Goal: Transaction & Acquisition: Purchase product/service

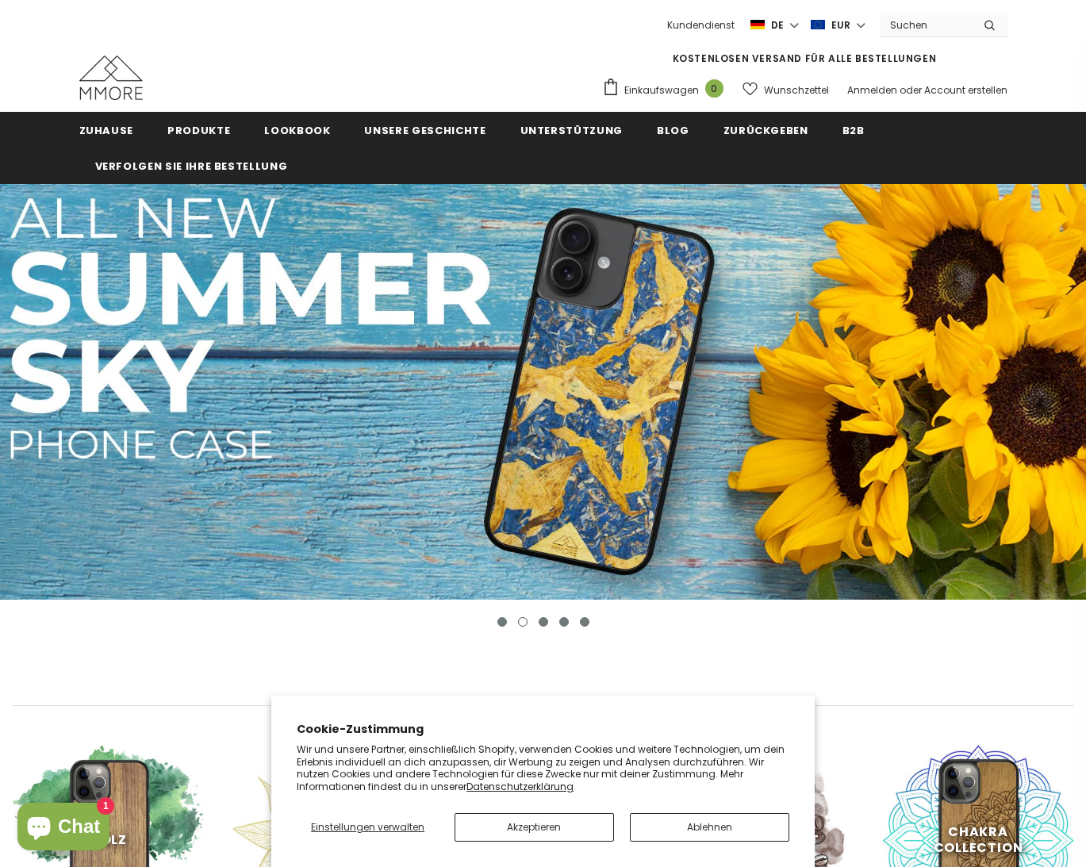
click at [930, 31] on input "Search Site" at bounding box center [925, 24] width 91 height 23
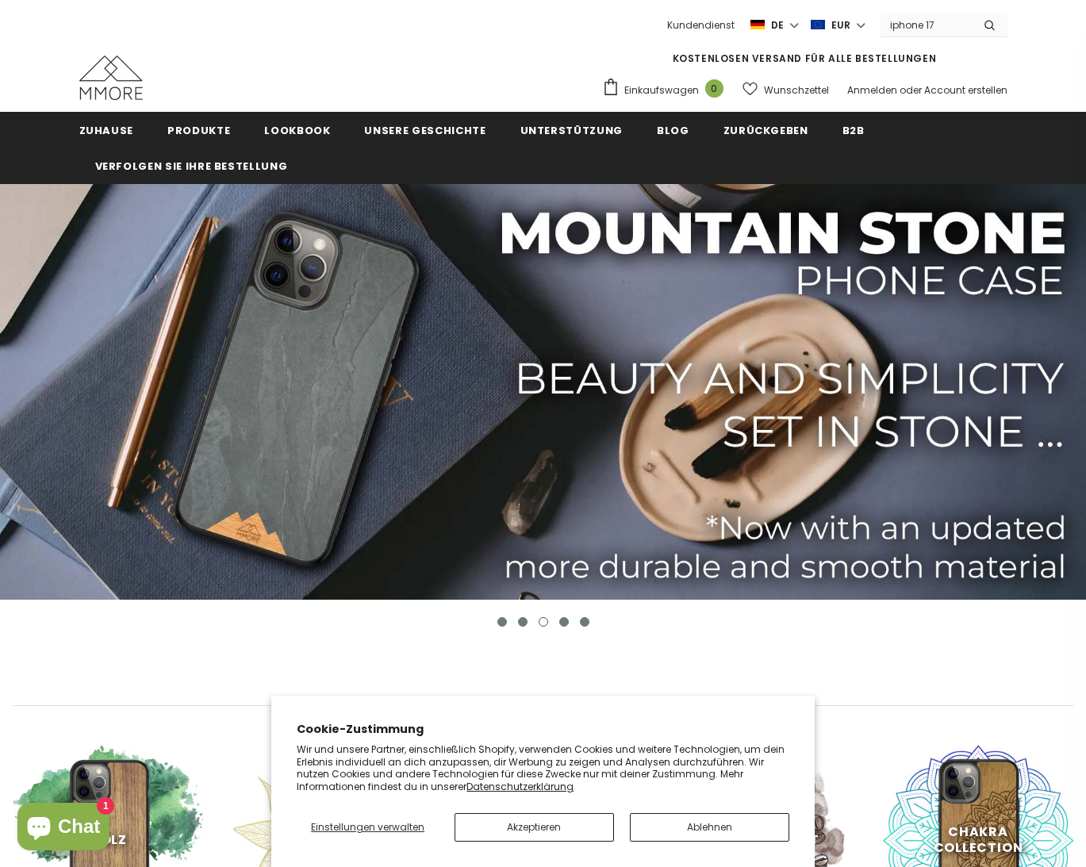
type input "iphone 17"
click at [972, 13] on button "submit" at bounding box center [990, 25] width 36 height 24
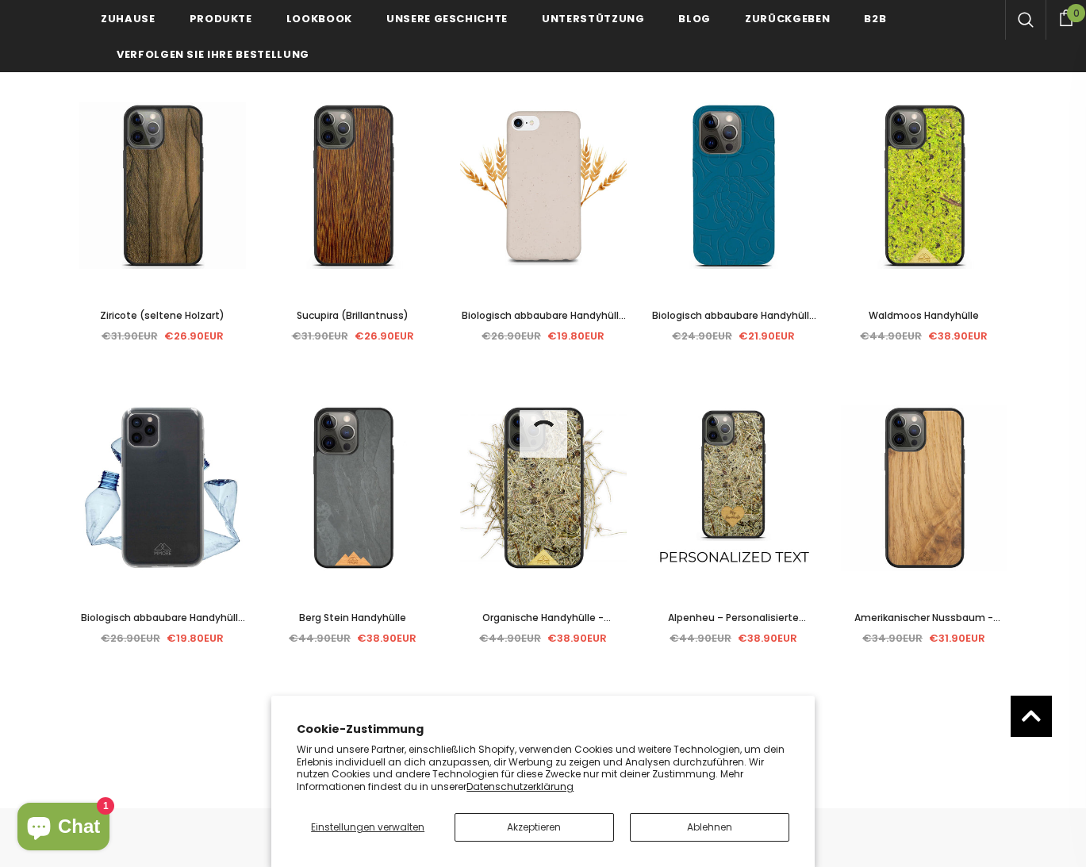
scroll to position [476, 0]
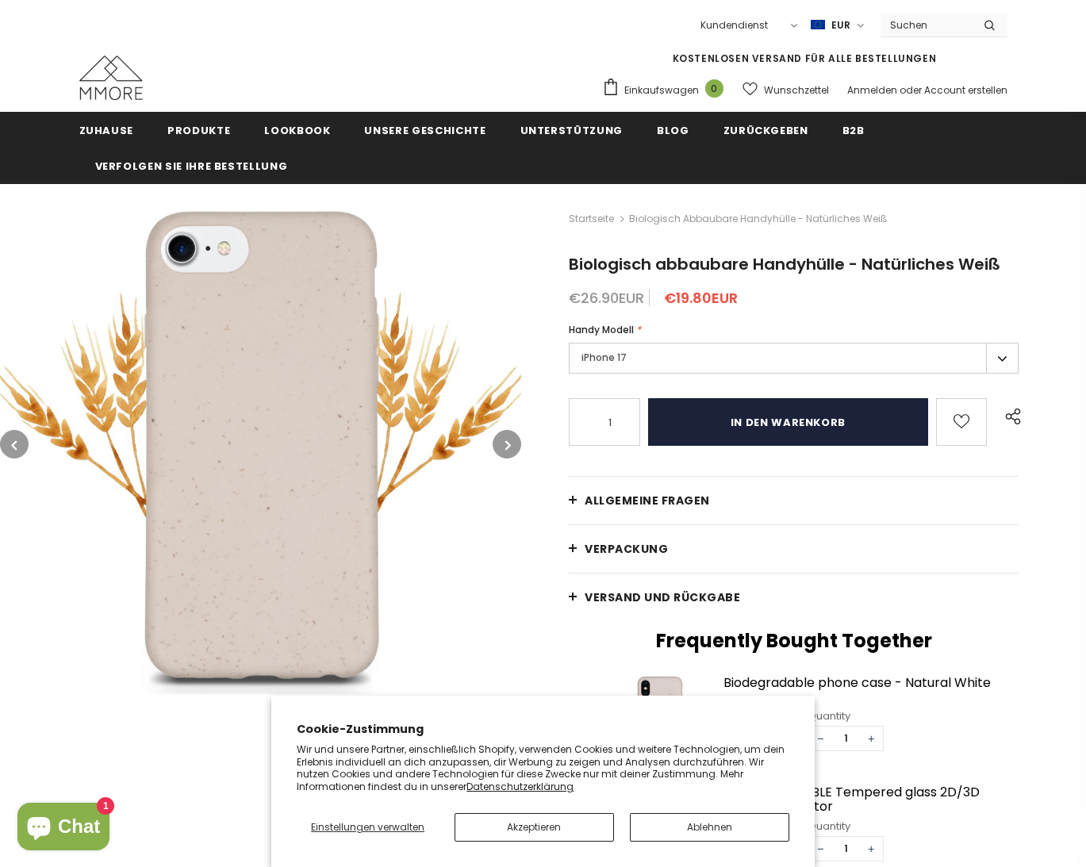
click at [811, 435] on input "in den warenkorb" at bounding box center [788, 422] width 280 height 48
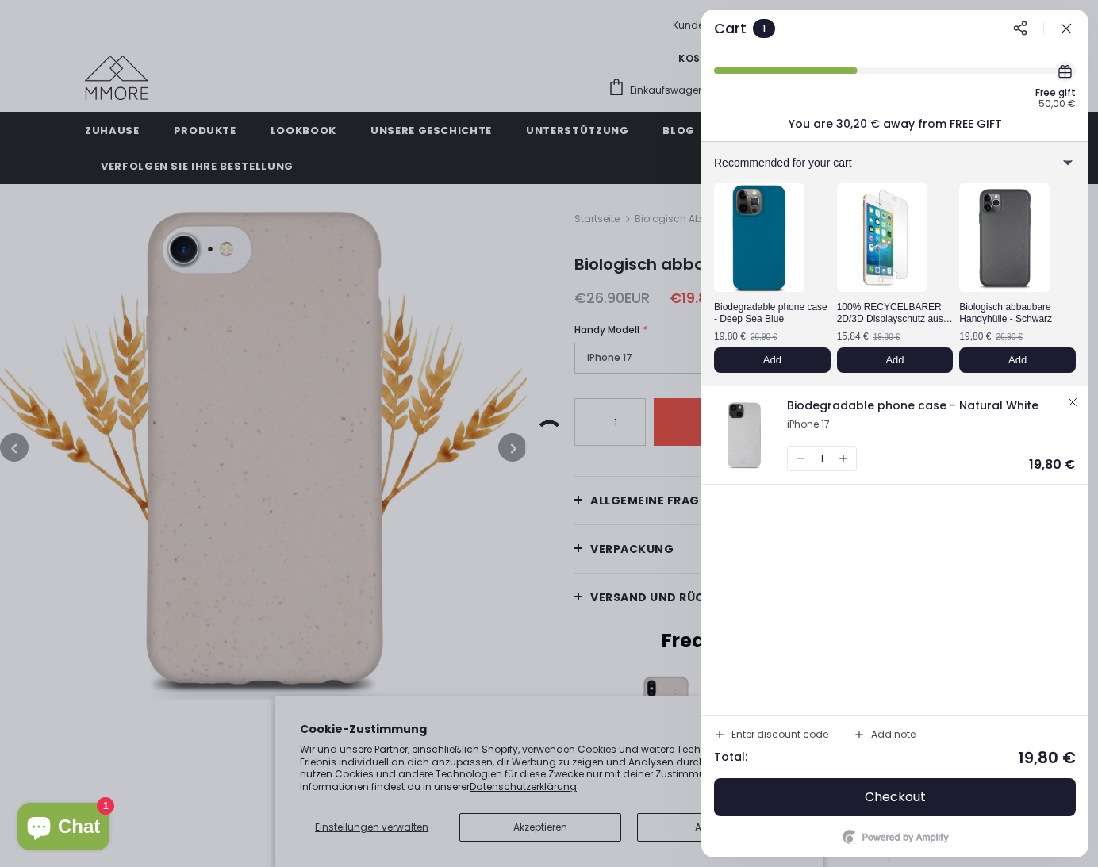
click at [534, 186] on div at bounding box center [549, 433] width 1098 height 867
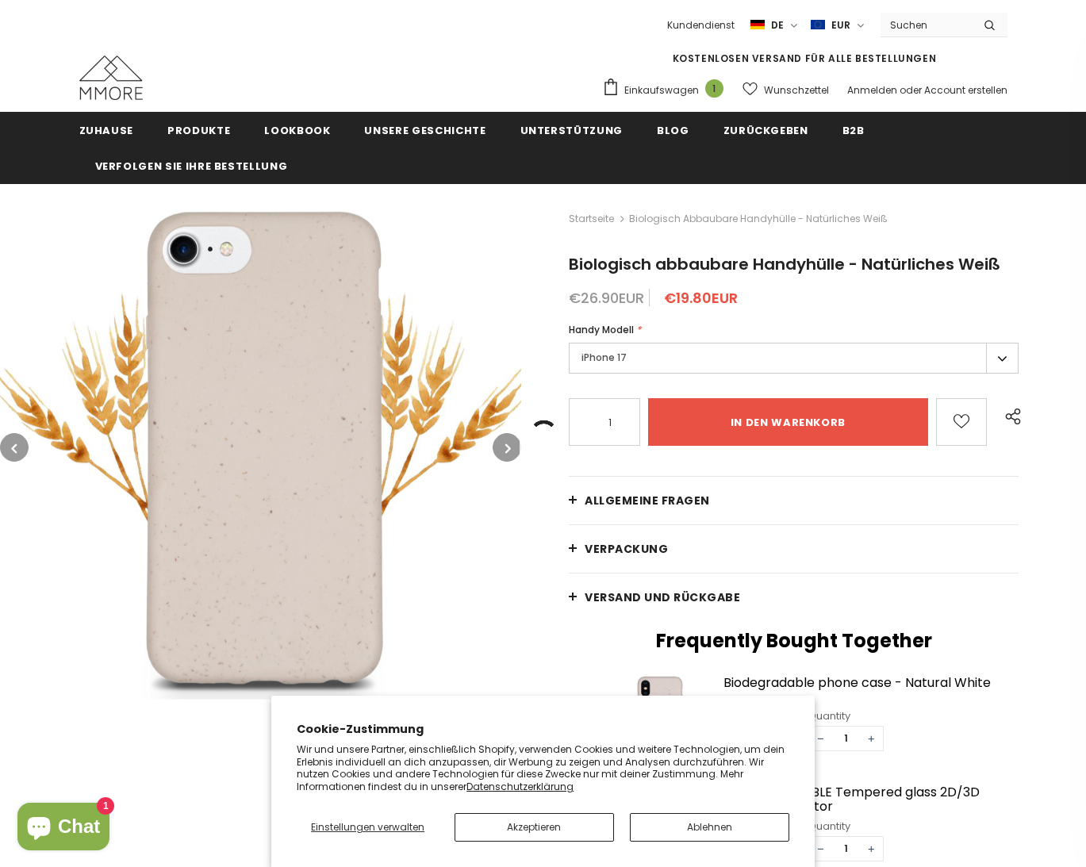
click at [998, 366] on label "iPhone 17" at bounding box center [794, 358] width 450 height 31
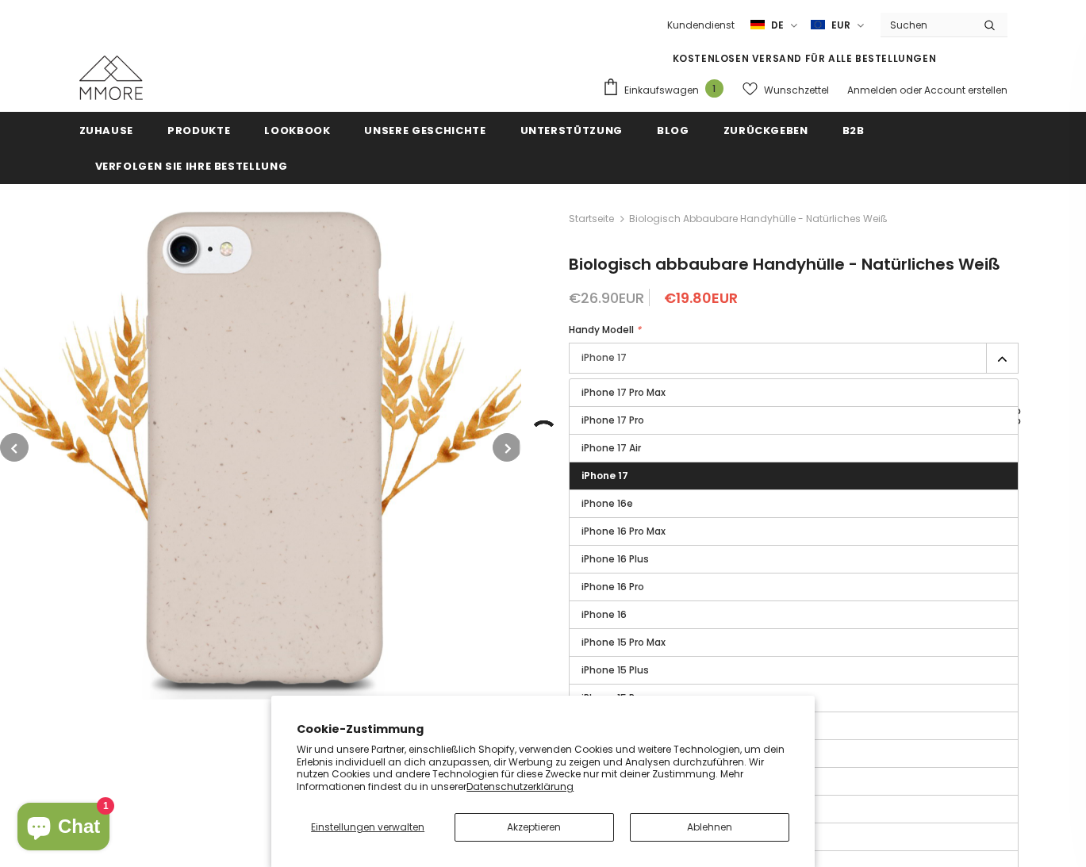
click at [998, 366] on label "iPhone 17" at bounding box center [794, 358] width 450 height 31
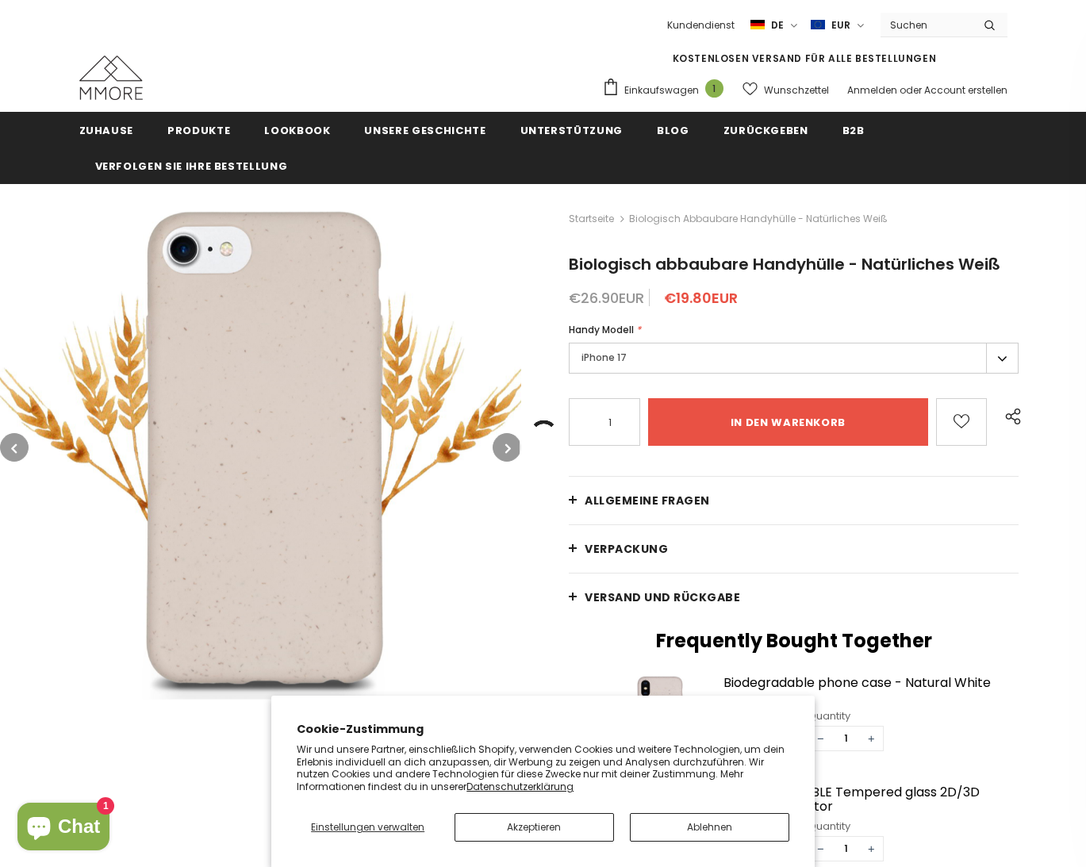
click at [993, 349] on label "iPhone 17" at bounding box center [794, 358] width 450 height 31
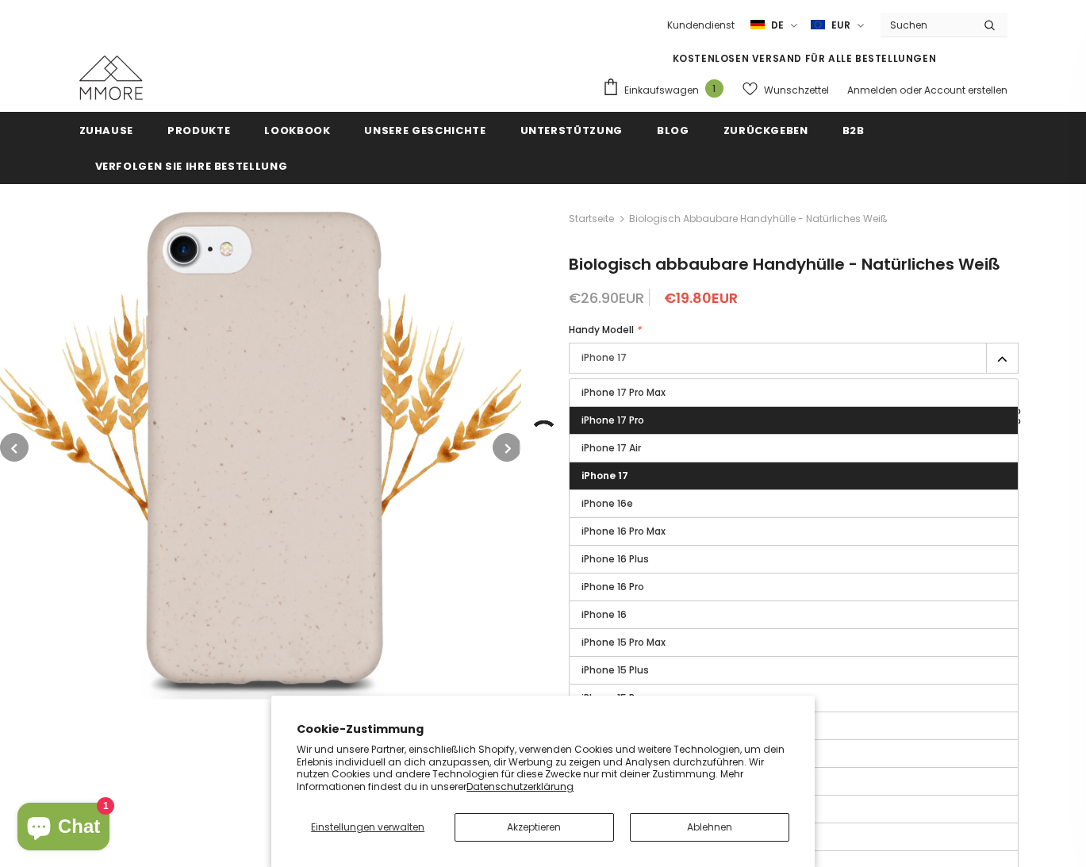
click at [642, 426] on span "iPhone 17 Pro" at bounding box center [612, 419] width 63 height 13
click at [0, 0] on input "iPhone 17 Pro" at bounding box center [0, 0] width 0 height 0
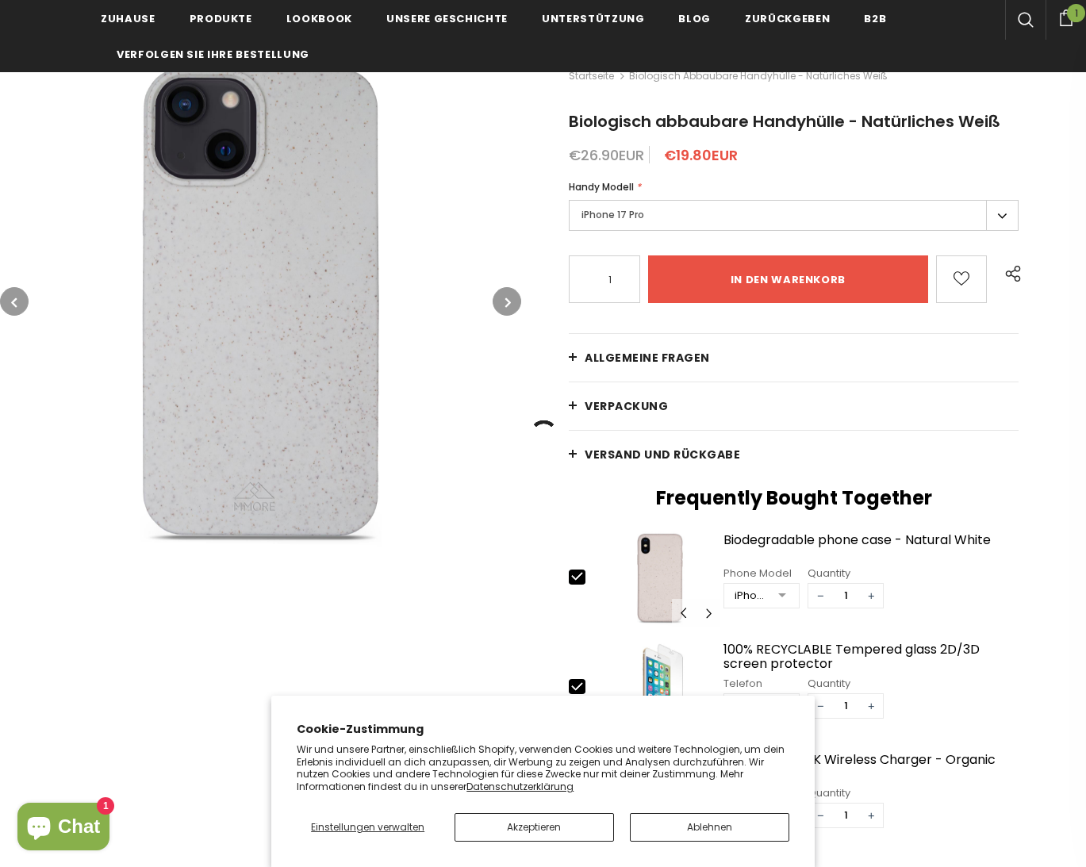
scroll to position [159, 0]
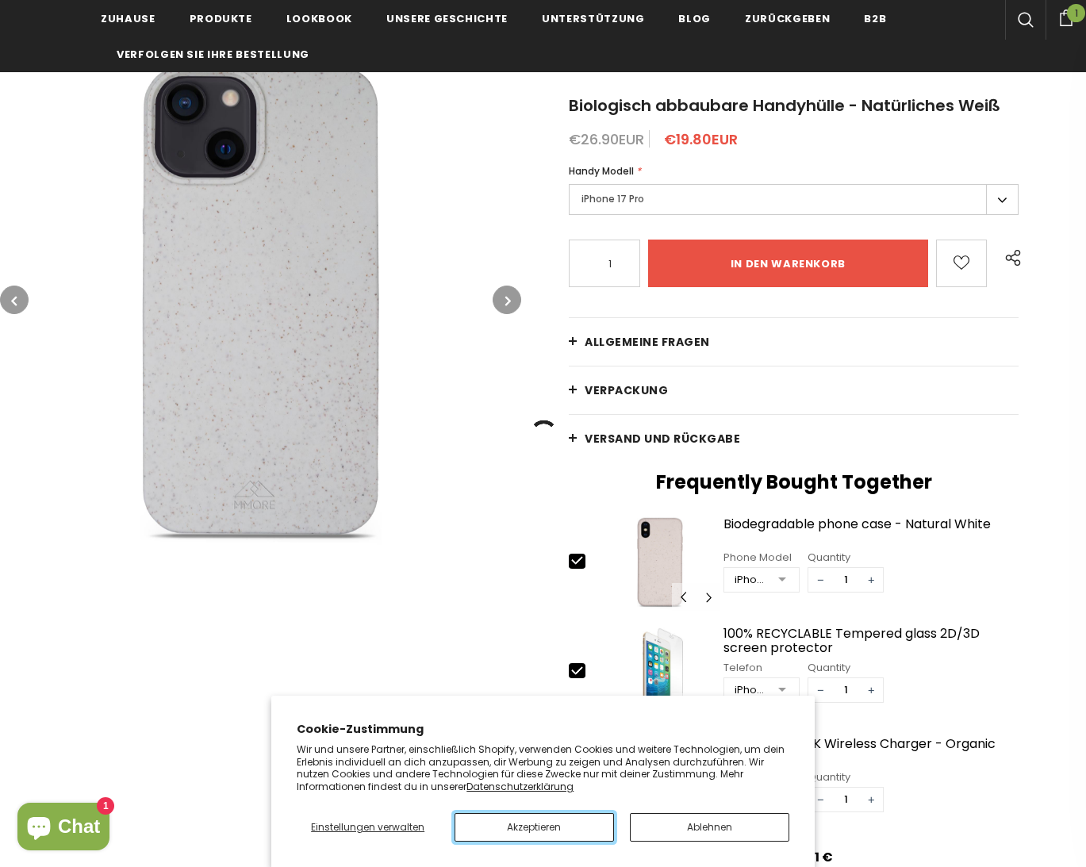
click at [554, 826] on button "Akzeptieren" at bounding box center [533, 827] width 159 height 29
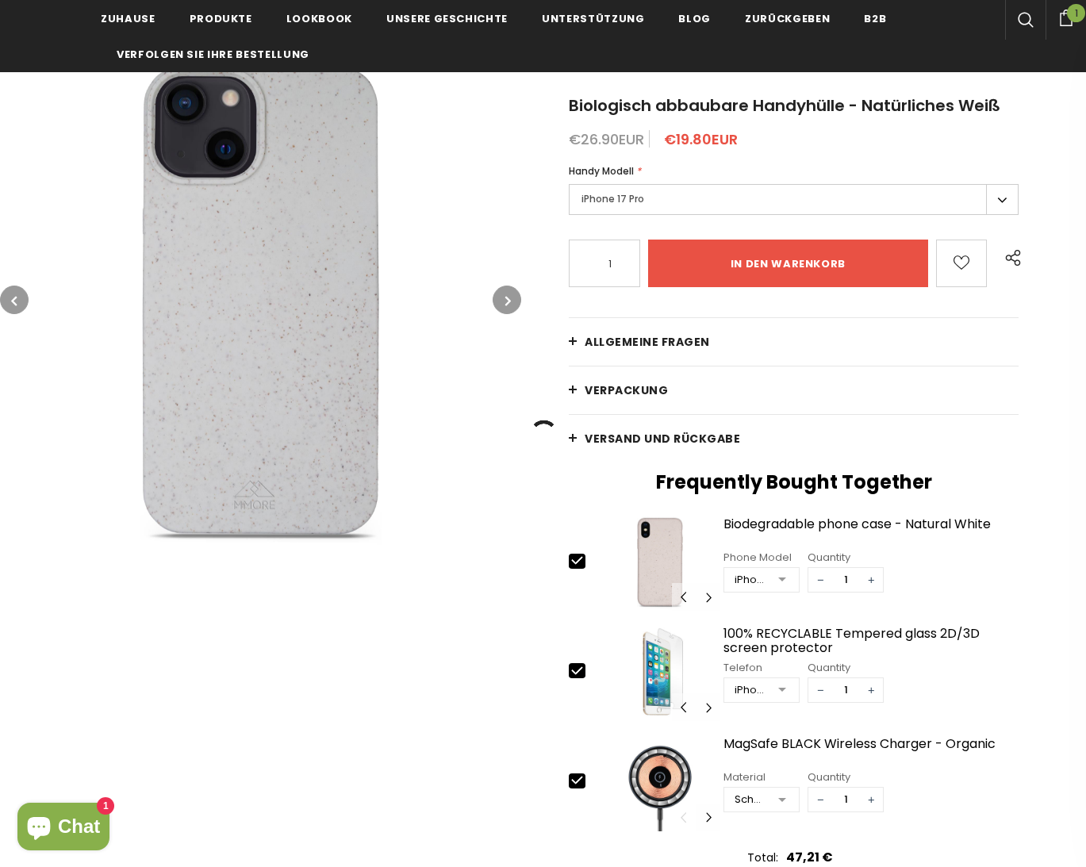
click at [573, 347] on link "Allgemeine Fragen" at bounding box center [794, 342] width 450 height 48
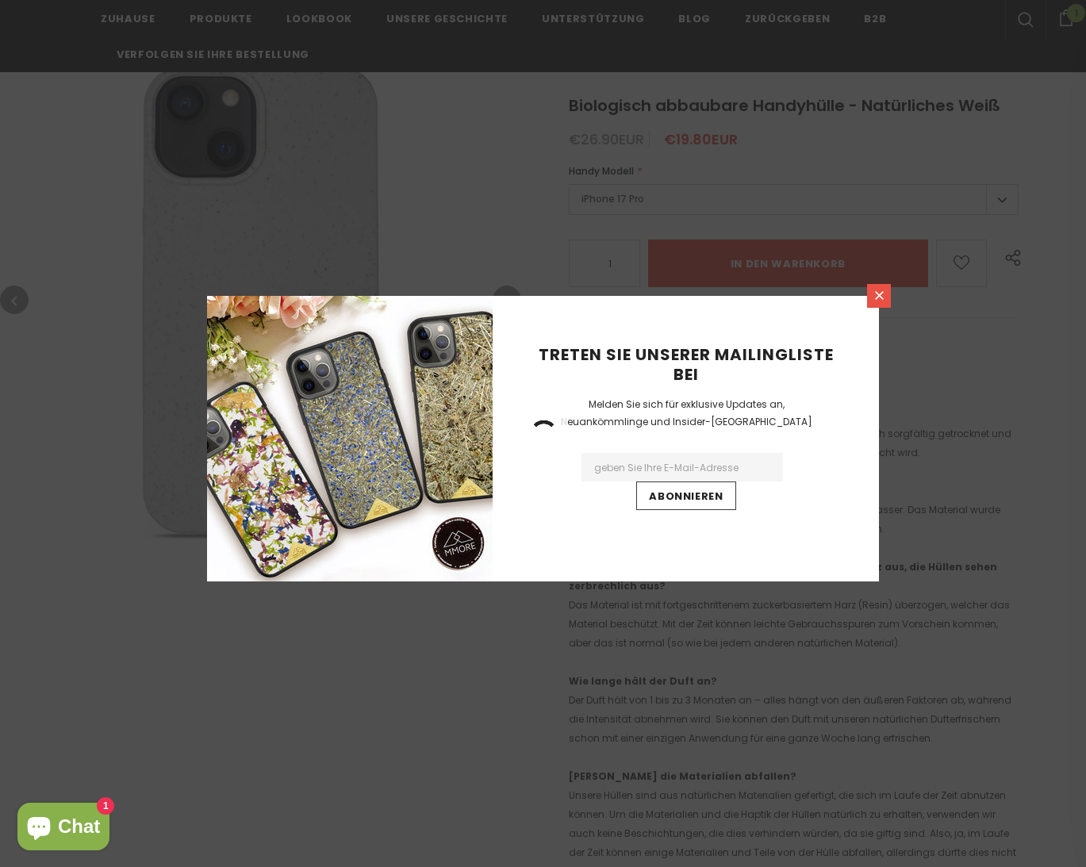
click at [882, 296] on icon at bounding box center [878, 295] width 13 height 13
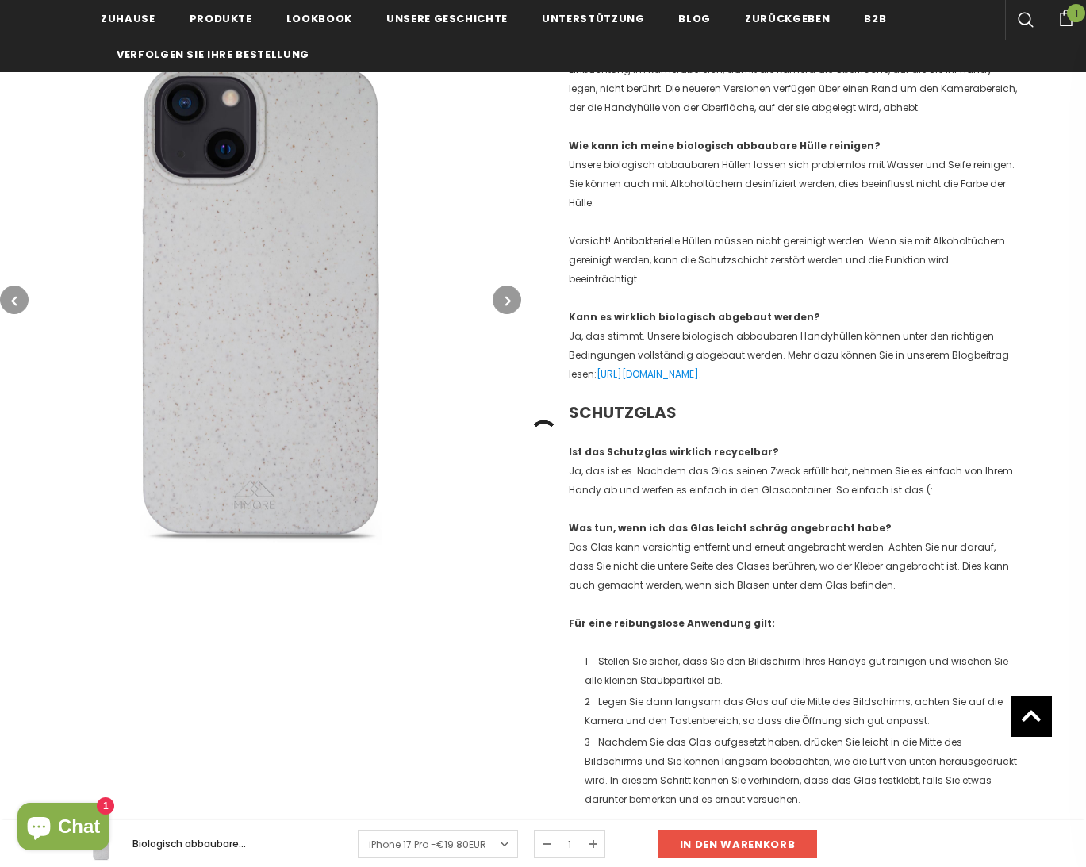
scroll to position [1745, 0]
click at [1066, 20] on icon at bounding box center [1065, 18] width 17 height 17
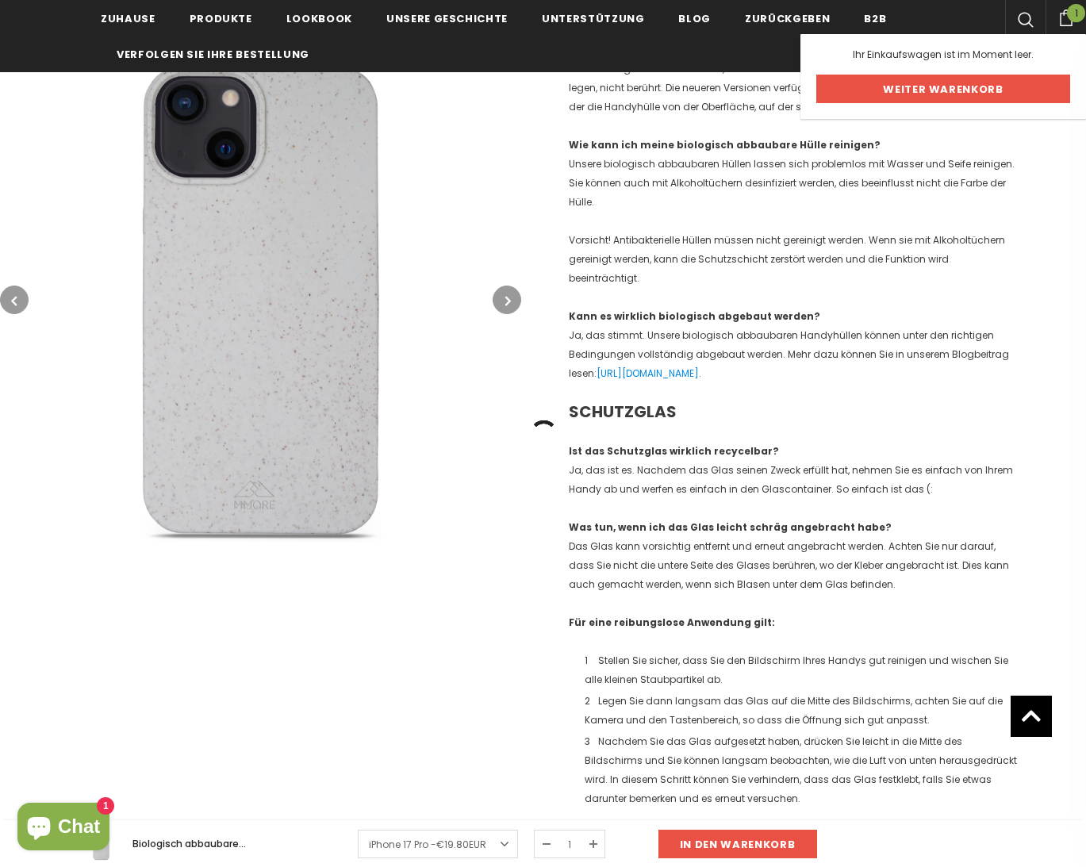
click at [919, 93] on link "Weiter Warenkorb" at bounding box center [943, 89] width 254 height 29
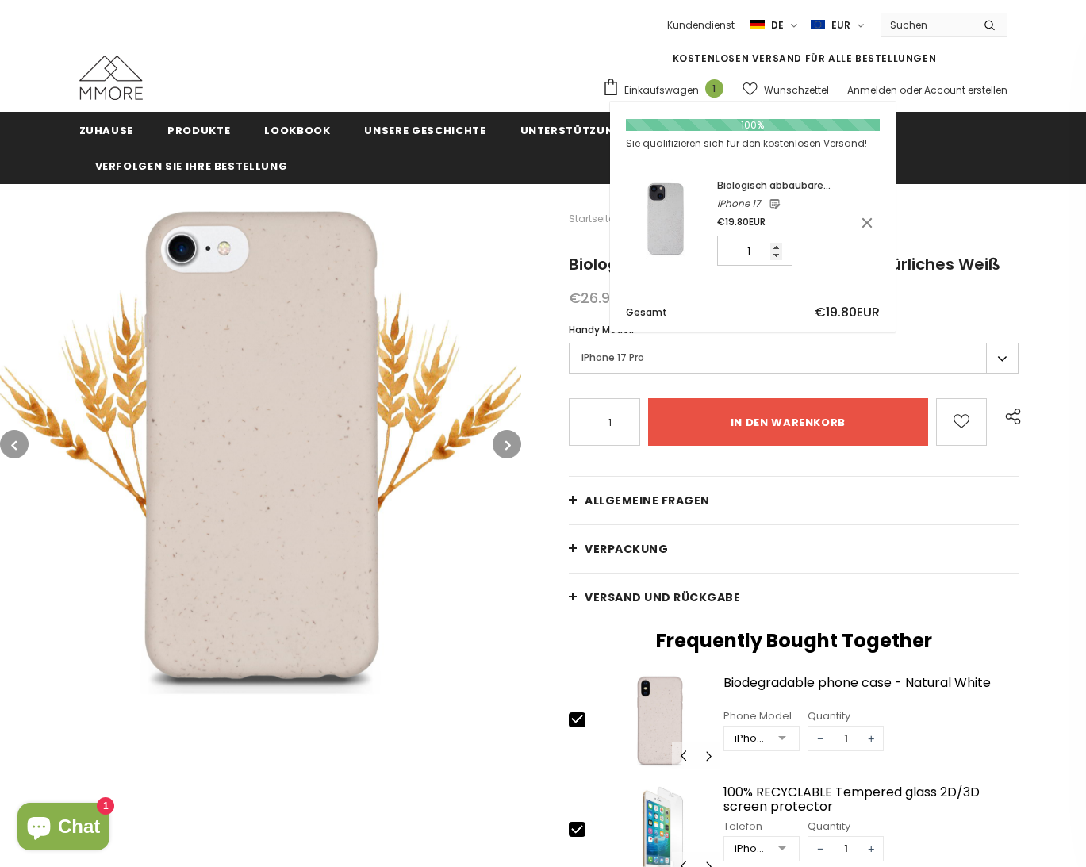
click at [699, 84] on span "Einkaufswagen" at bounding box center [661, 90] width 75 height 16
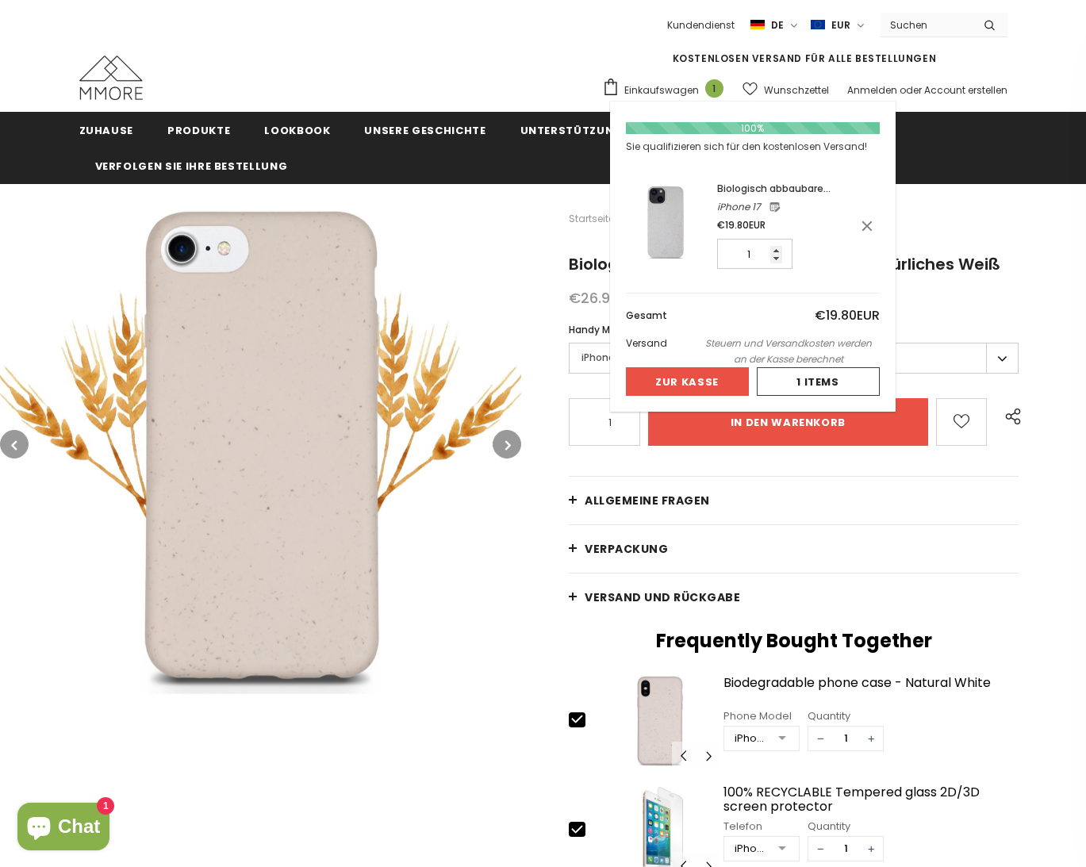
click at [689, 393] on button "Zur Kasse" at bounding box center [687, 381] width 123 height 29
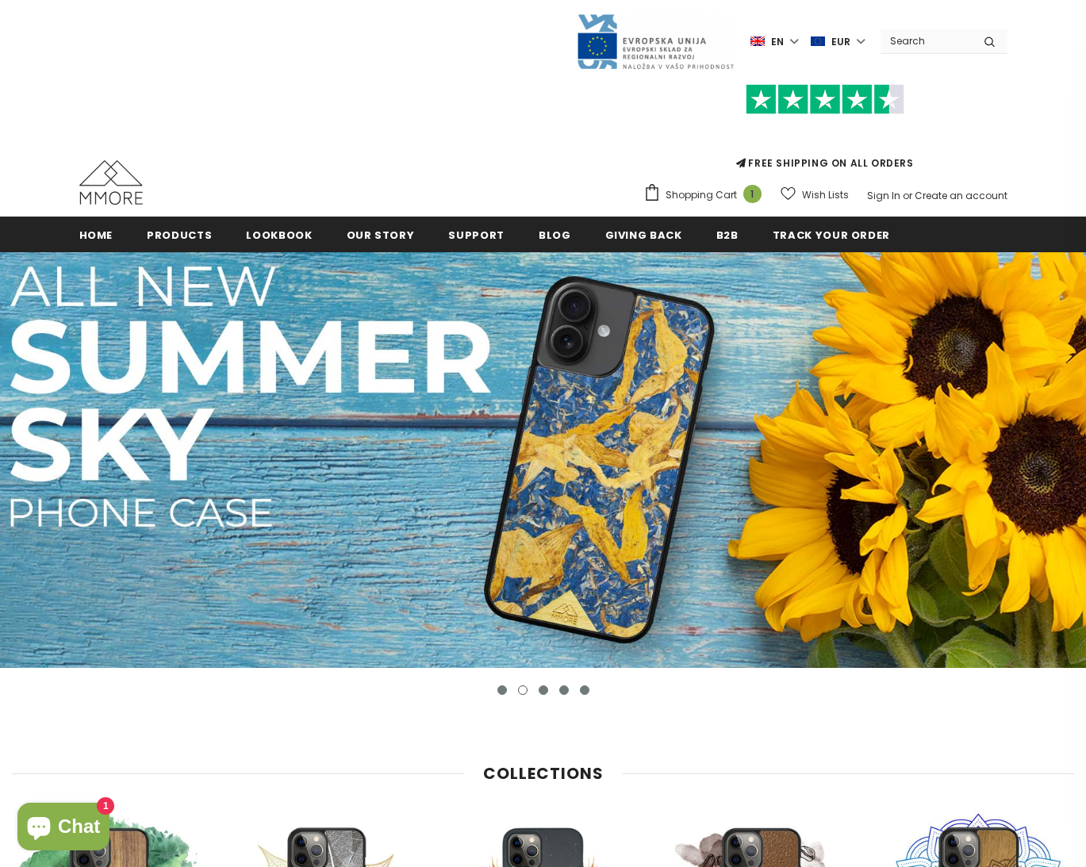
click at [796, 43] on label "en" at bounding box center [776, 41] width 52 height 24
click at [766, 94] on span "de" at bounding box center [761, 96] width 11 height 12
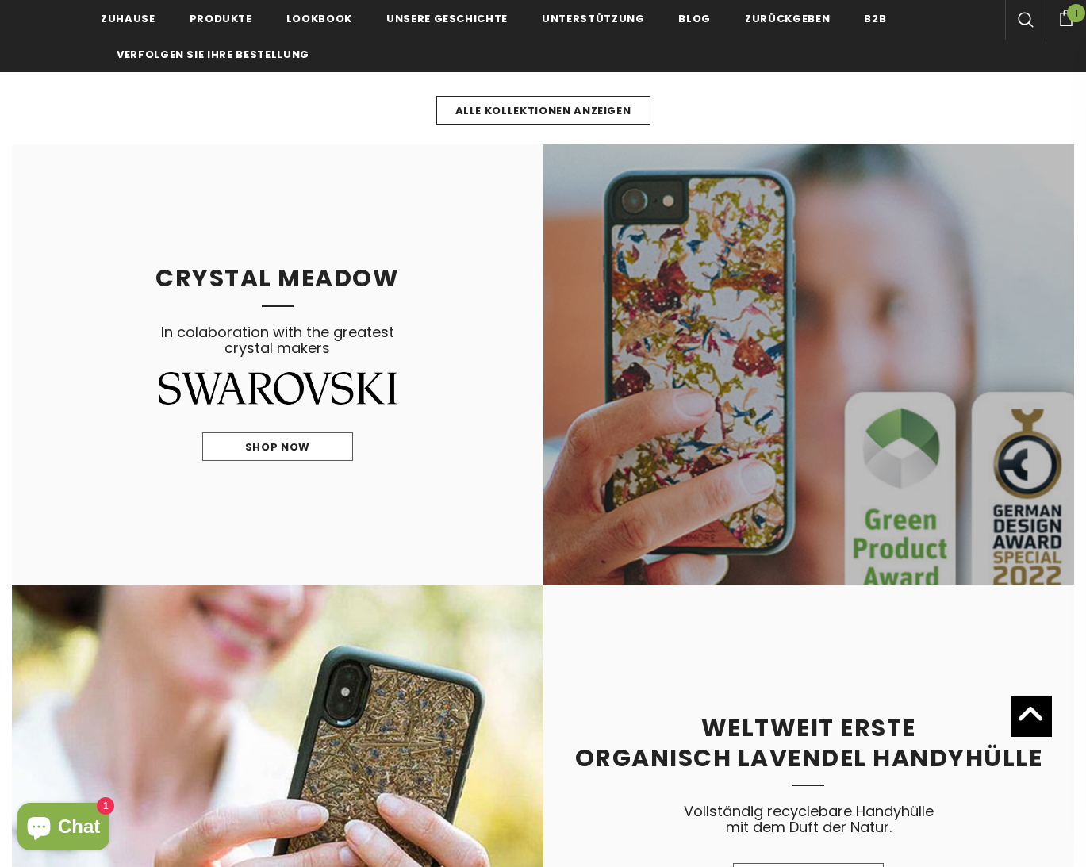
scroll to position [317, 0]
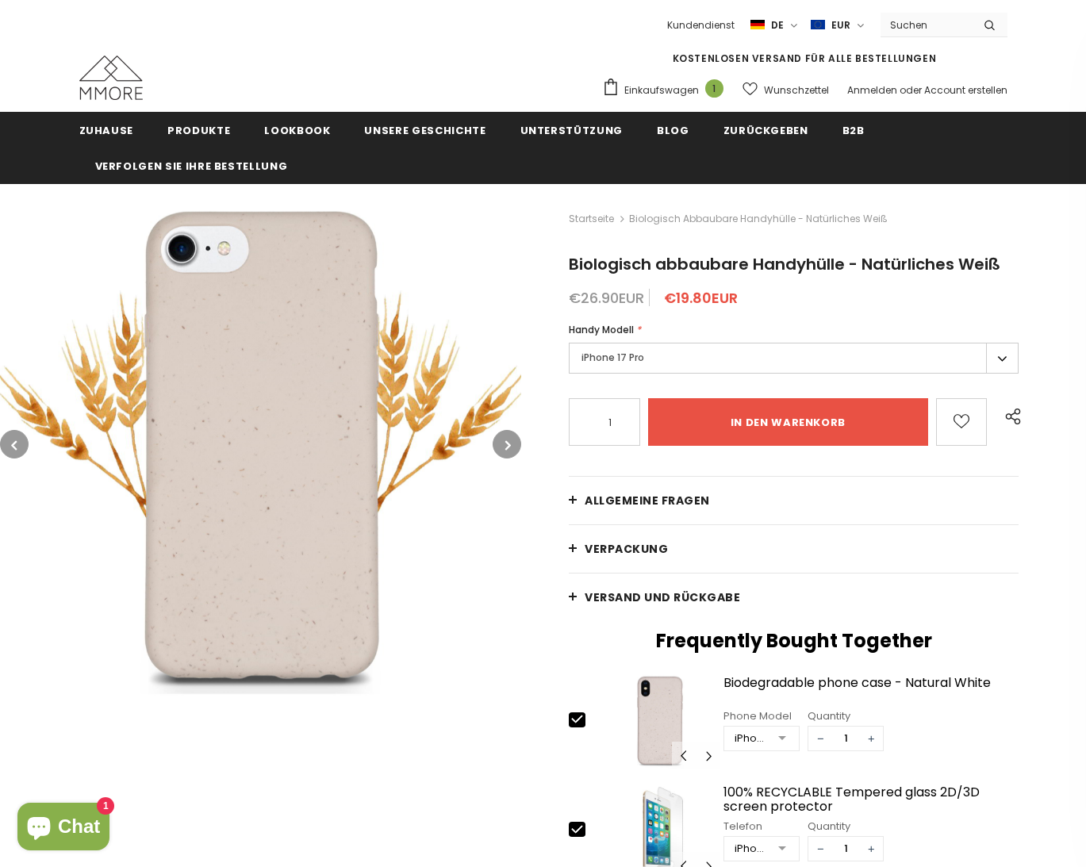
click at [946, 29] on input "Search Site" at bounding box center [925, 24] width 91 height 23
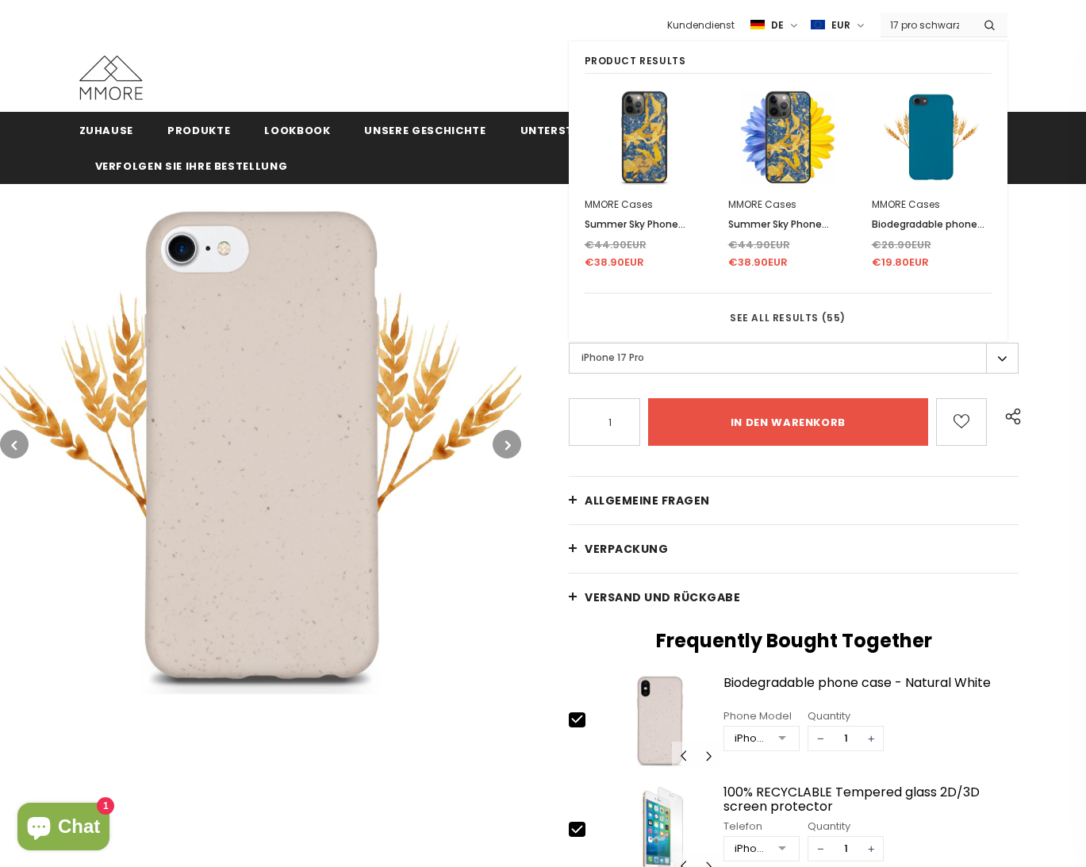
type input "17 pro schwarz"
click at [972, 13] on button "submit" at bounding box center [990, 25] width 36 height 24
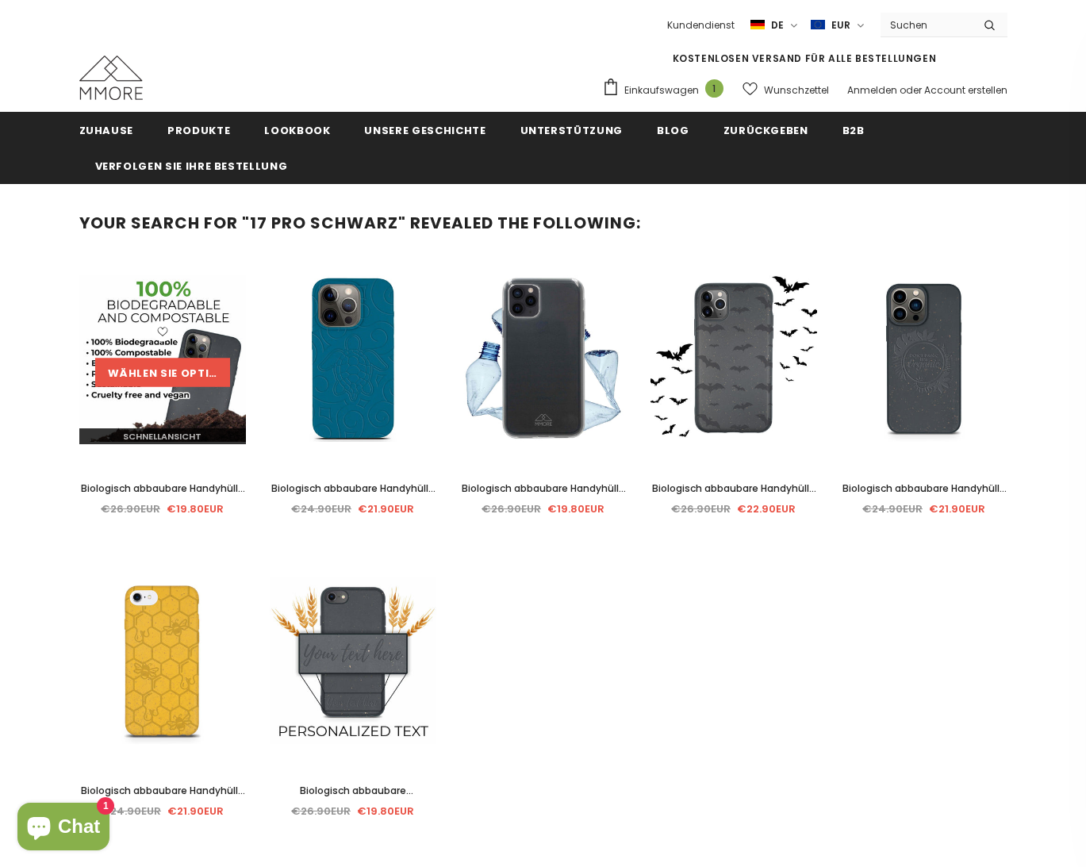
click at [167, 369] on link "Wählen Sie Optionen" at bounding box center [162, 372] width 135 height 29
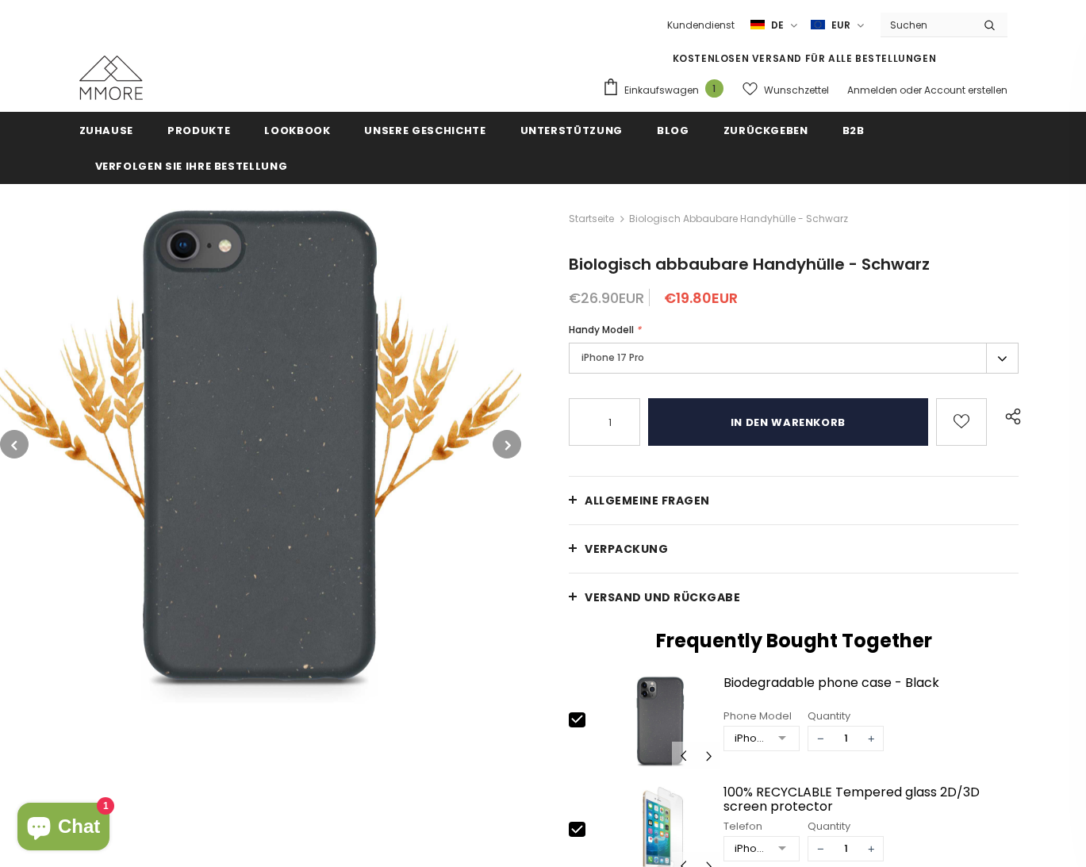
click at [843, 416] on input "in den warenkorb" at bounding box center [788, 422] width 280 height 48
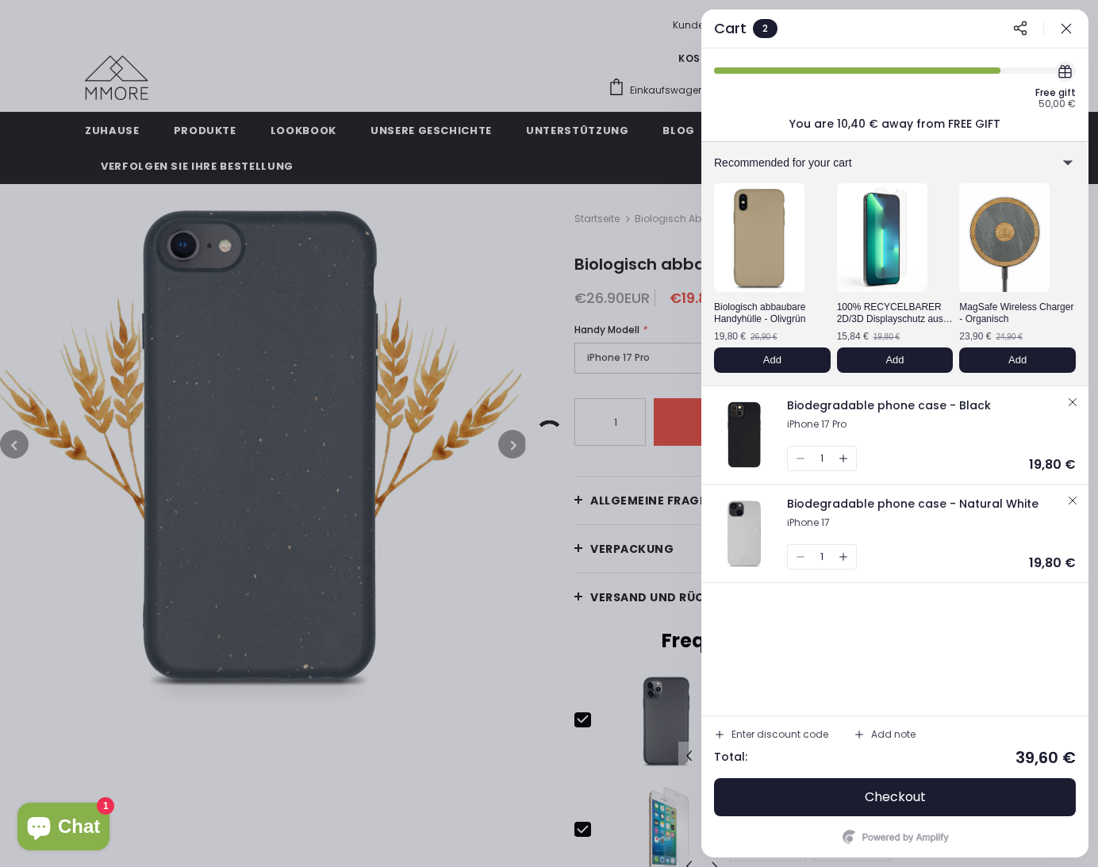
click at [800, 556] on div "1" at bounding box center [822, 556] width 70 height 25
click at [1068, 497] on icon "button" at bounding box center [1072, 500] width 13 height 13
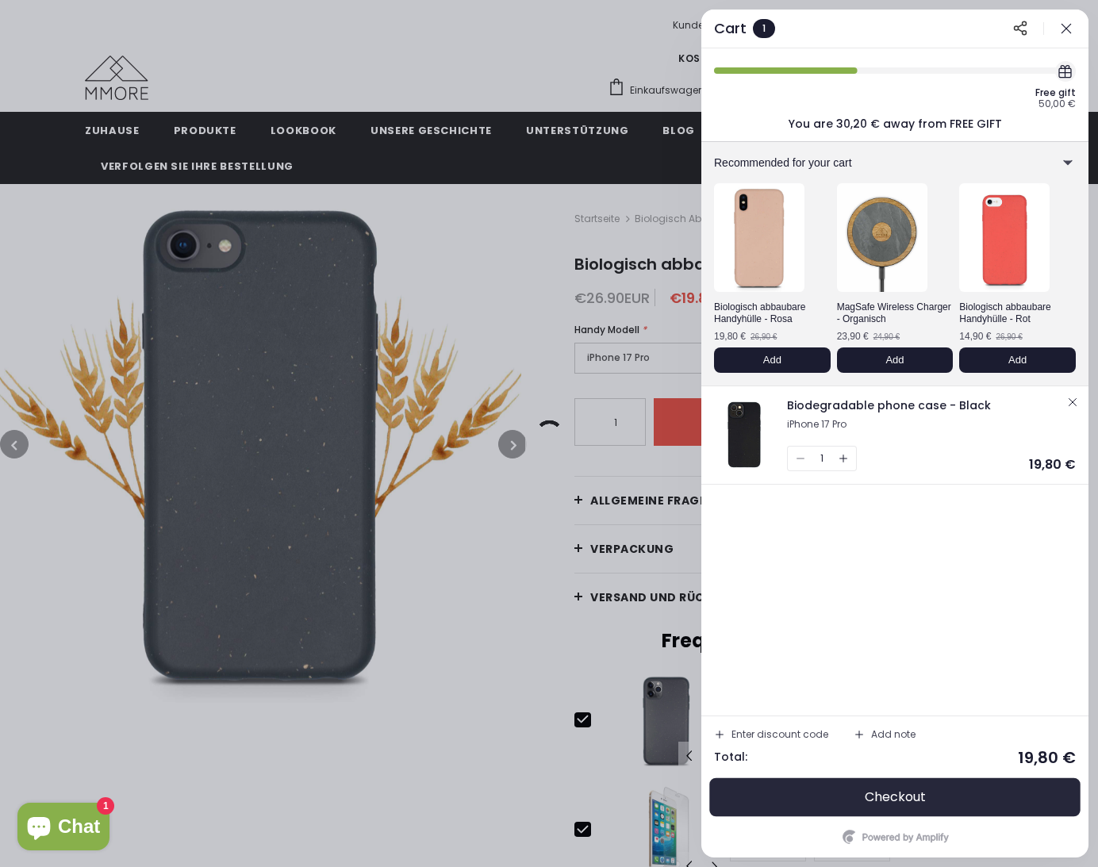
click at [911, 792] on span "Checkout" at bounding box center [895, 797] width 61 height 16
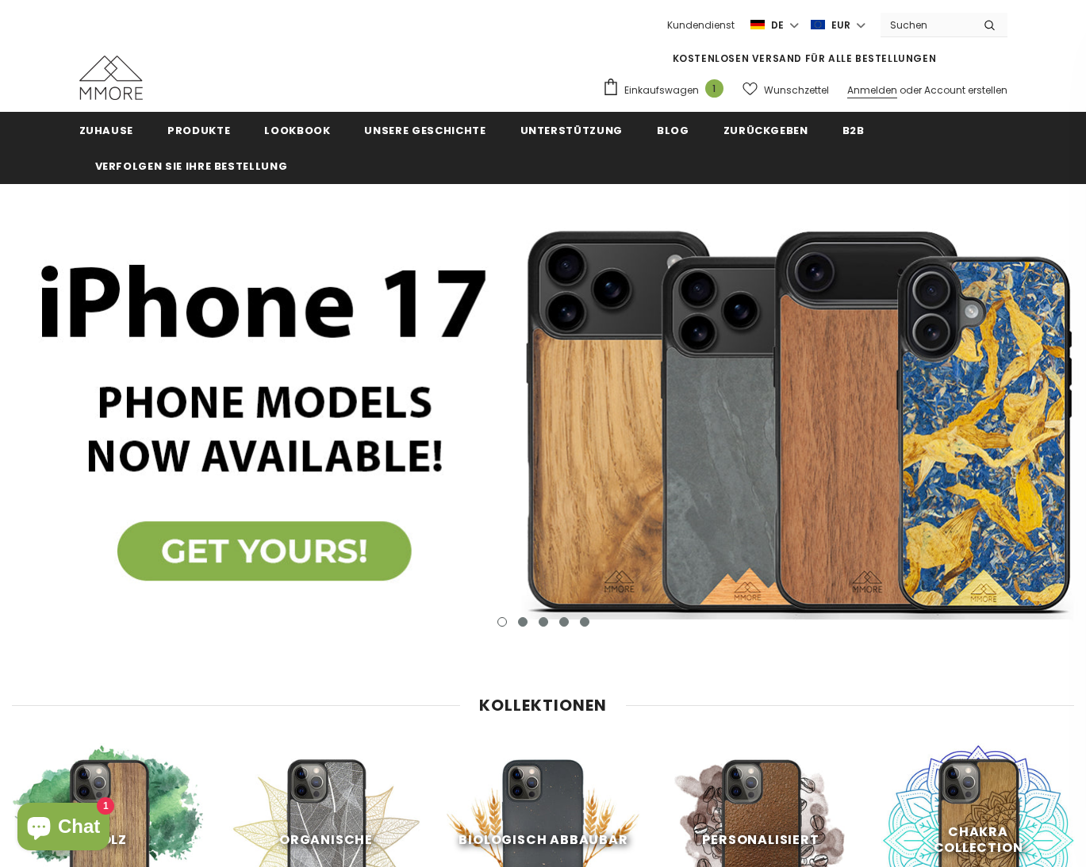
click at [897, 88] on link "Anmelden" at bounding box center [872, 89] width 50 height 13
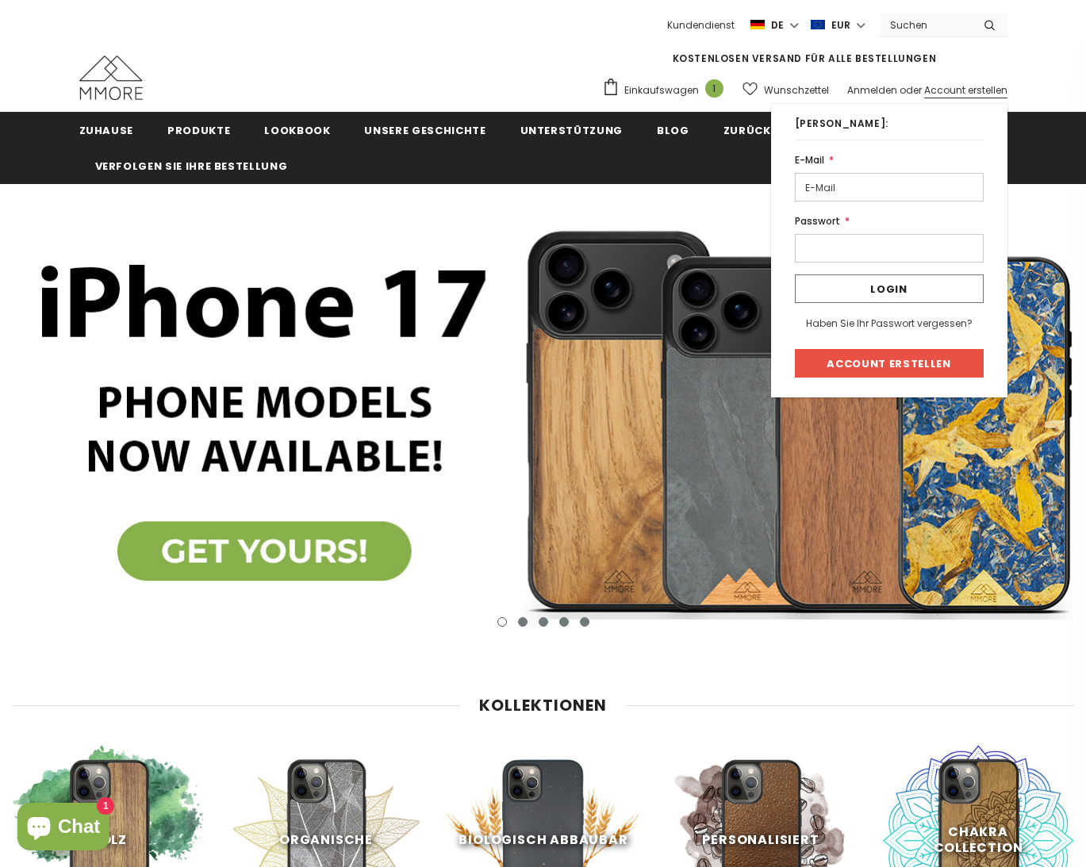
click at [934, 83] on link "Account erstellen" at bounding box center [965, 89] width 83 height 13
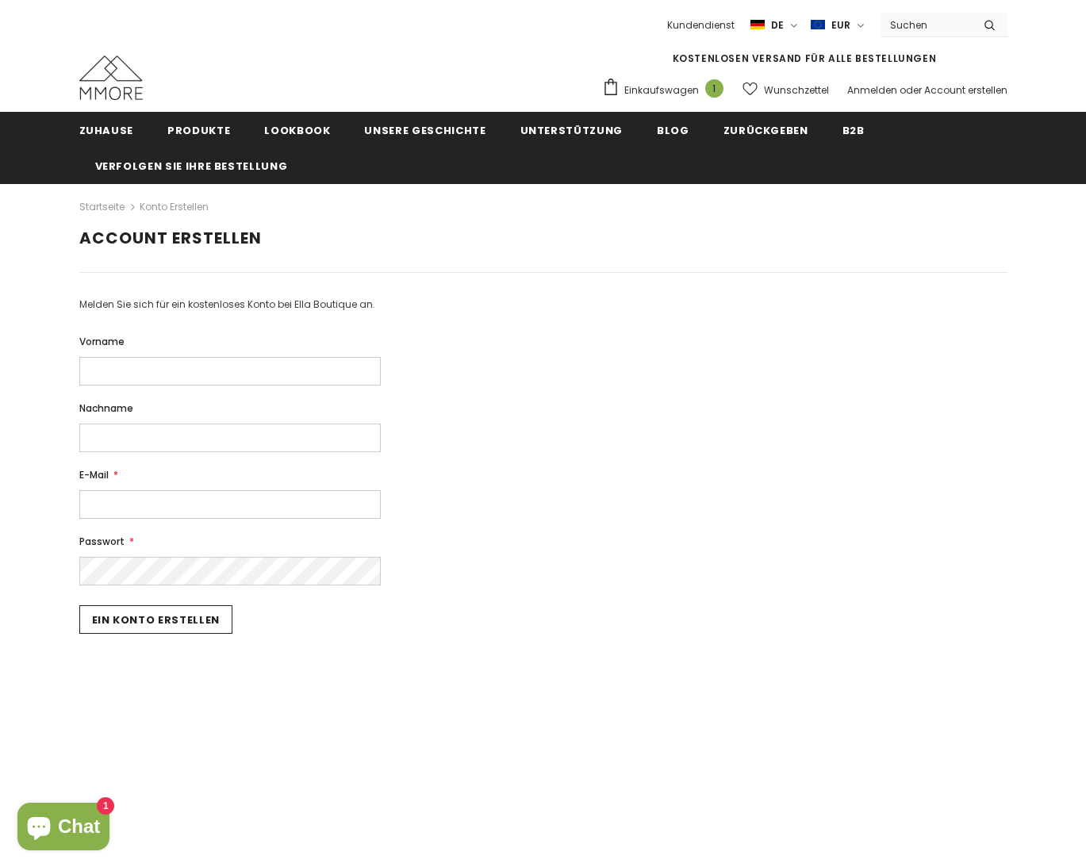
drag, startPoint x: 220, startPoint y: 373, endPoint x: 699, endPoint y: 474, distance: 489.7
click at [220, 373] on input "Vorname" at bounding box center [229, 371] width 301 height 29
type input "Anni"
type input "Maier"
type input "a.maier@gvw.com"
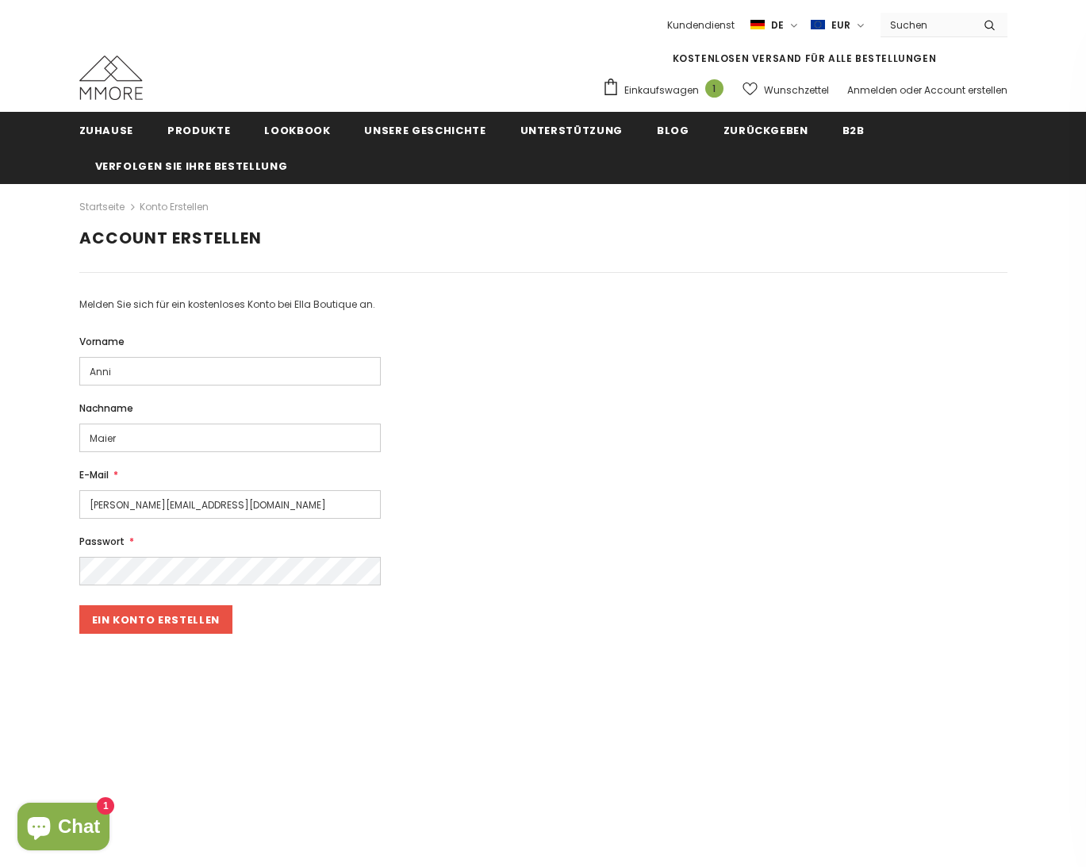
drag, startPoint x: 188, startPoint y: 618, endPoint x: 219, endPoint y: 622, distance: 31.2
click at [188, 618] on input "Ein Konto erstellen" at bounding box center [155, 619] width 153 height 29
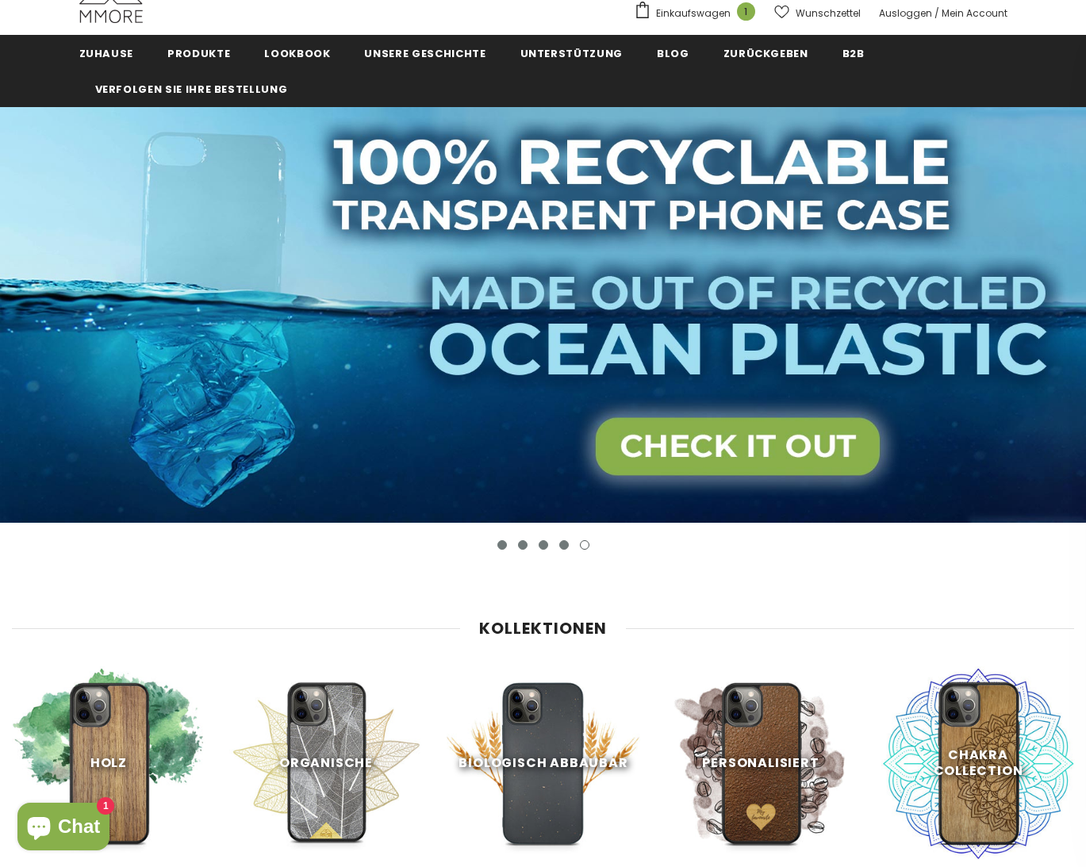
scroll to position [238, 0]
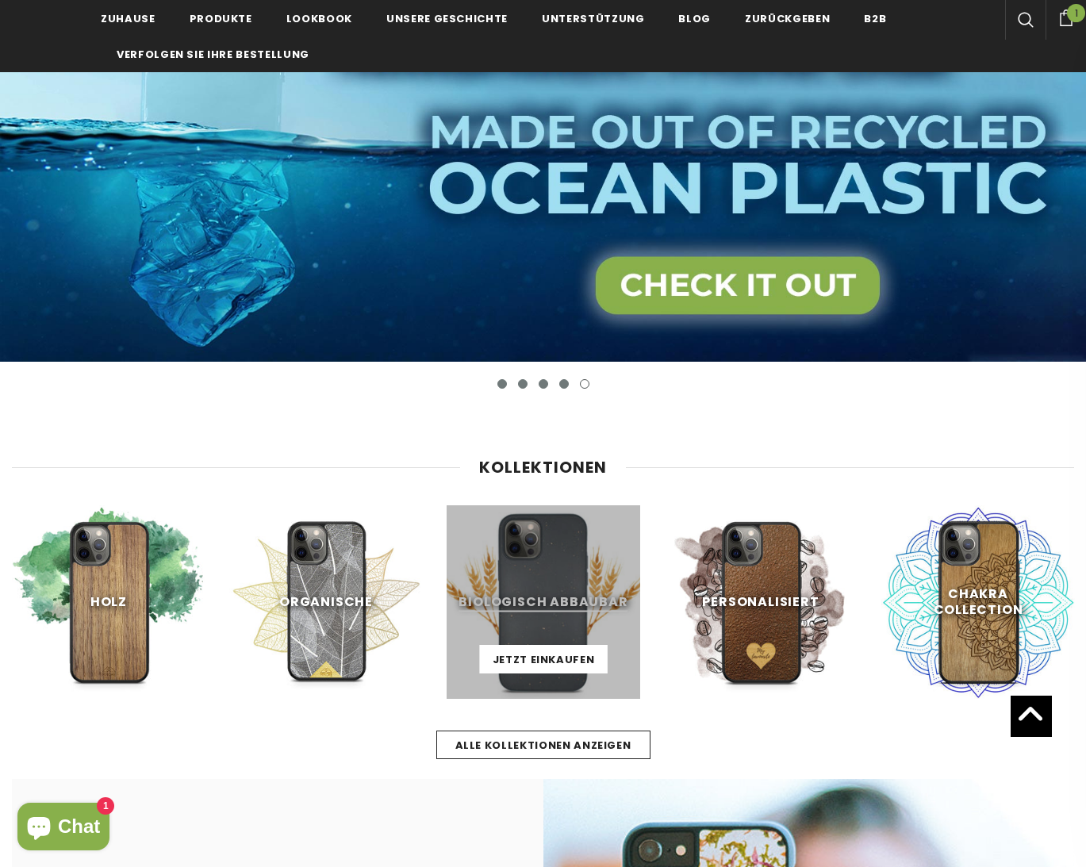
click at [569, 619] on link at bounding box center [544, 602] width 194 height 194
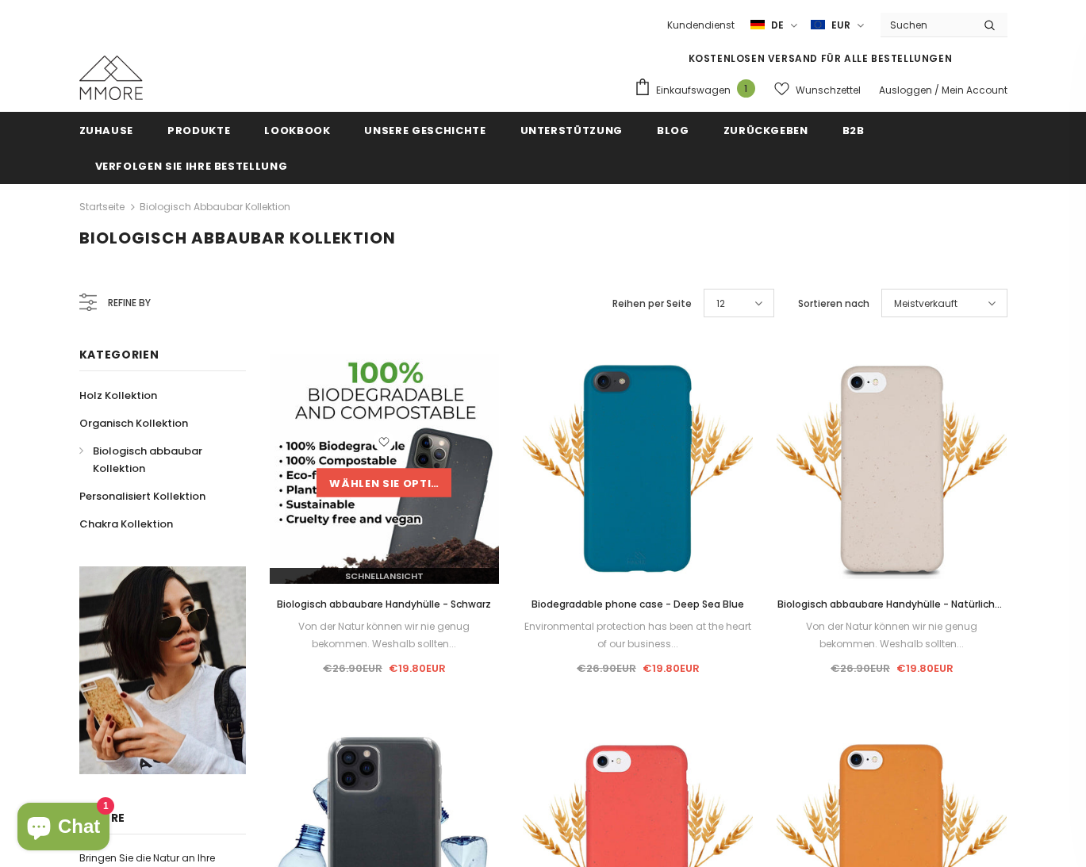
click at [422, 481] on link "Wählen Sie Optionen" at bounding box center [383, 482] width 135 height 29
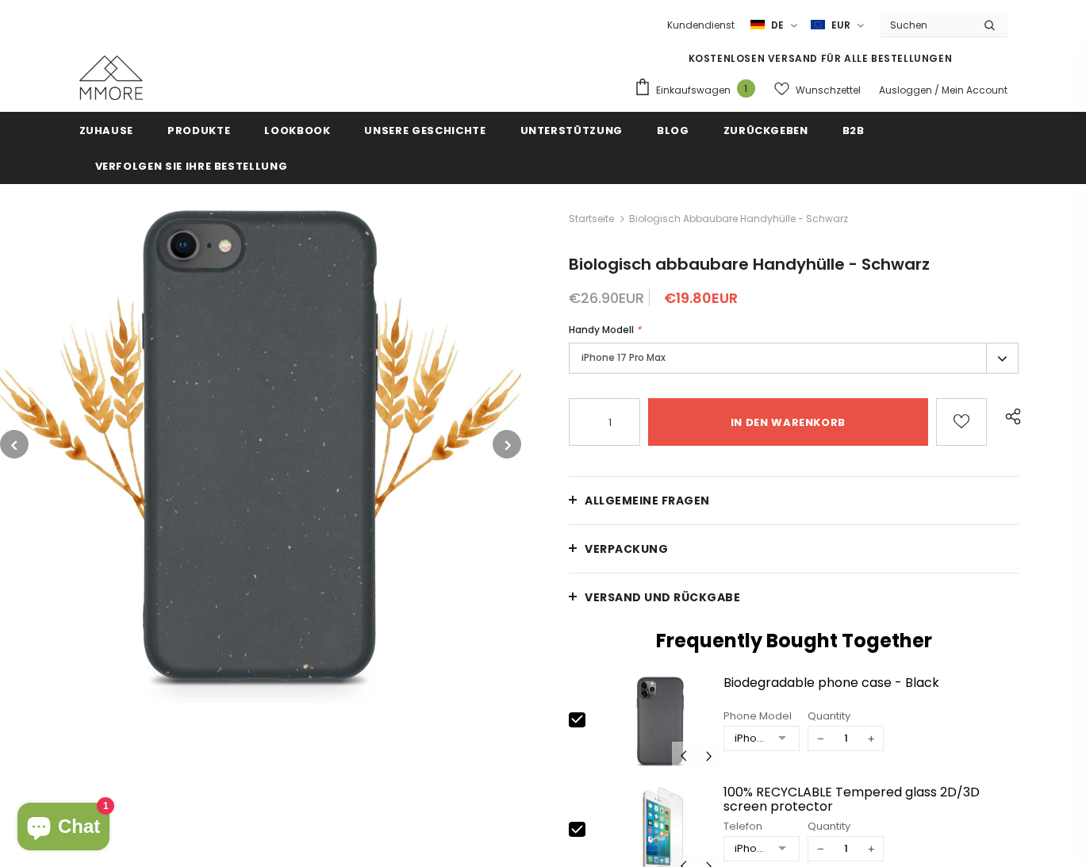
drag, startPoint x: 803, startPoint y: 415, endPoint x: 726, endPoint y: 468, distance: 93.5
click at [803, 416] on input "in den warenkorb" at bounding box center [788, 422] width 280 height 48
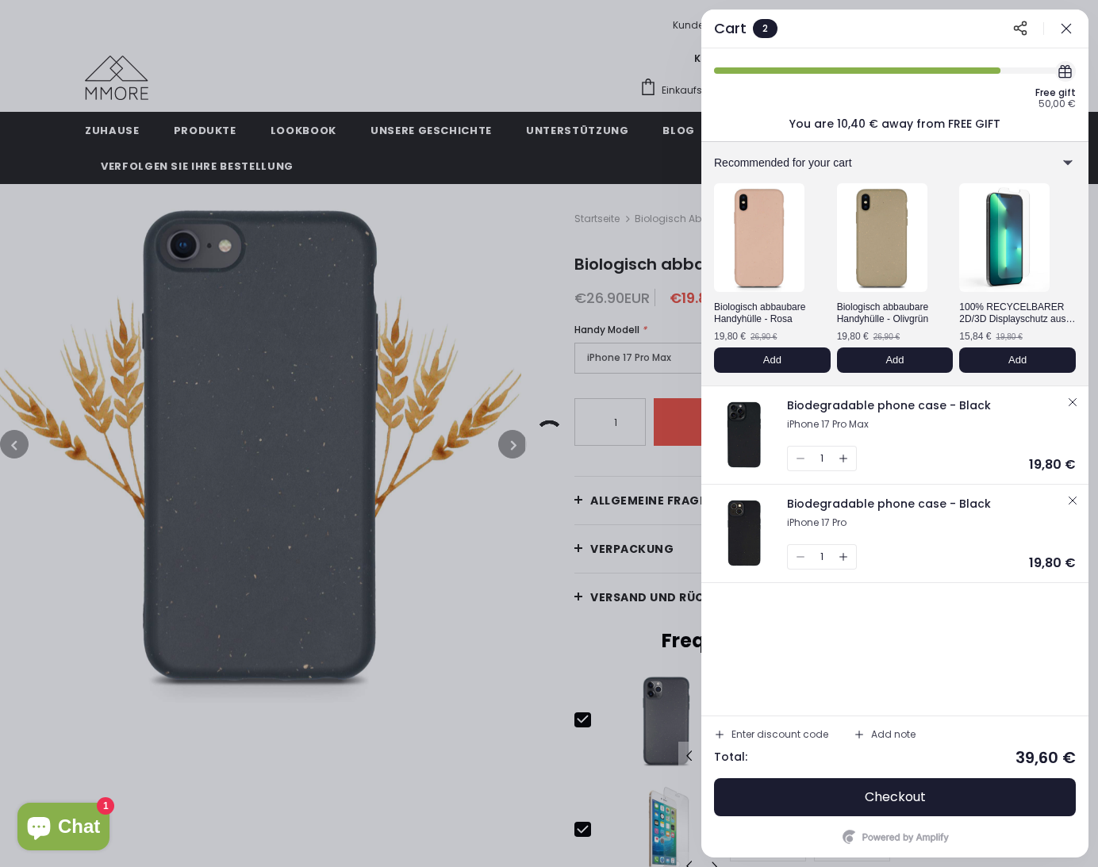
click at [799, 462] on div "1" at bounding box center [822, 458] width 70 height 25
click at [1074, 397] on icon "button" at bounding box center [1072, 402] width 13 height 13
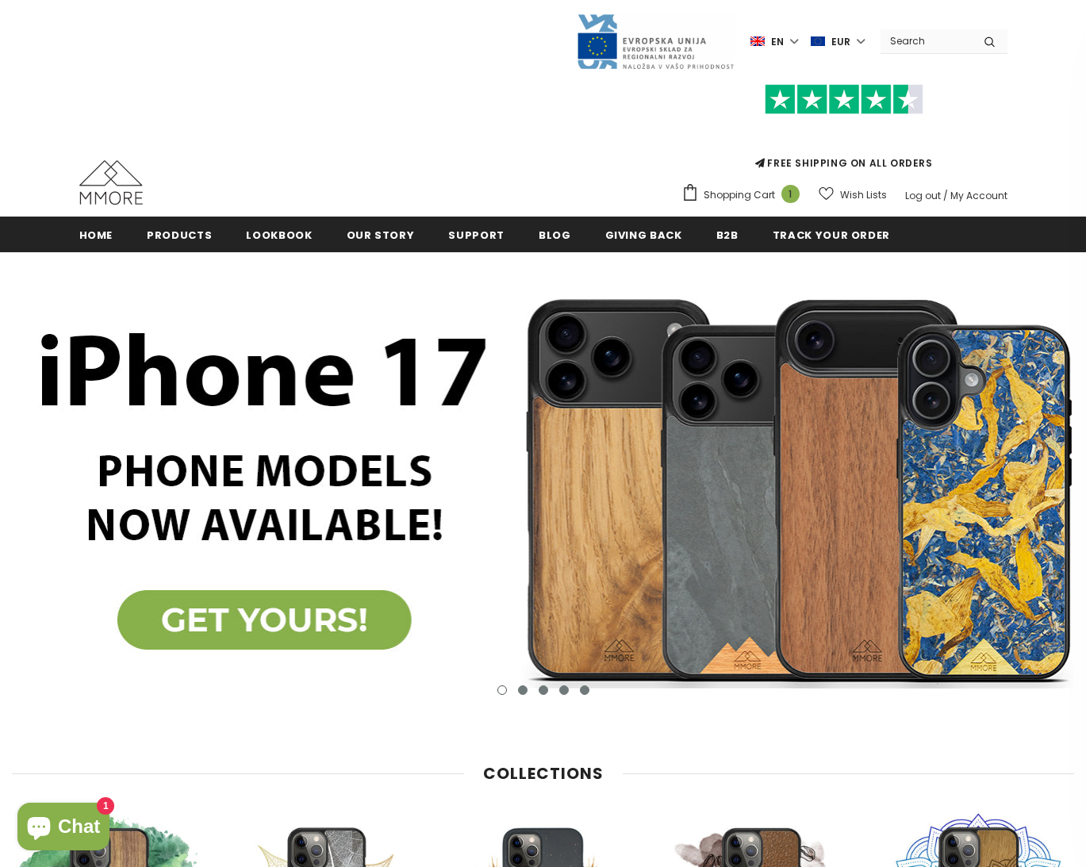
click at [802, 40] on label "en" at bounding box center [776, 41] width 52 height 24
click at [765, 93] on span "de" at bounding box center [761, 96] width 11 height 12
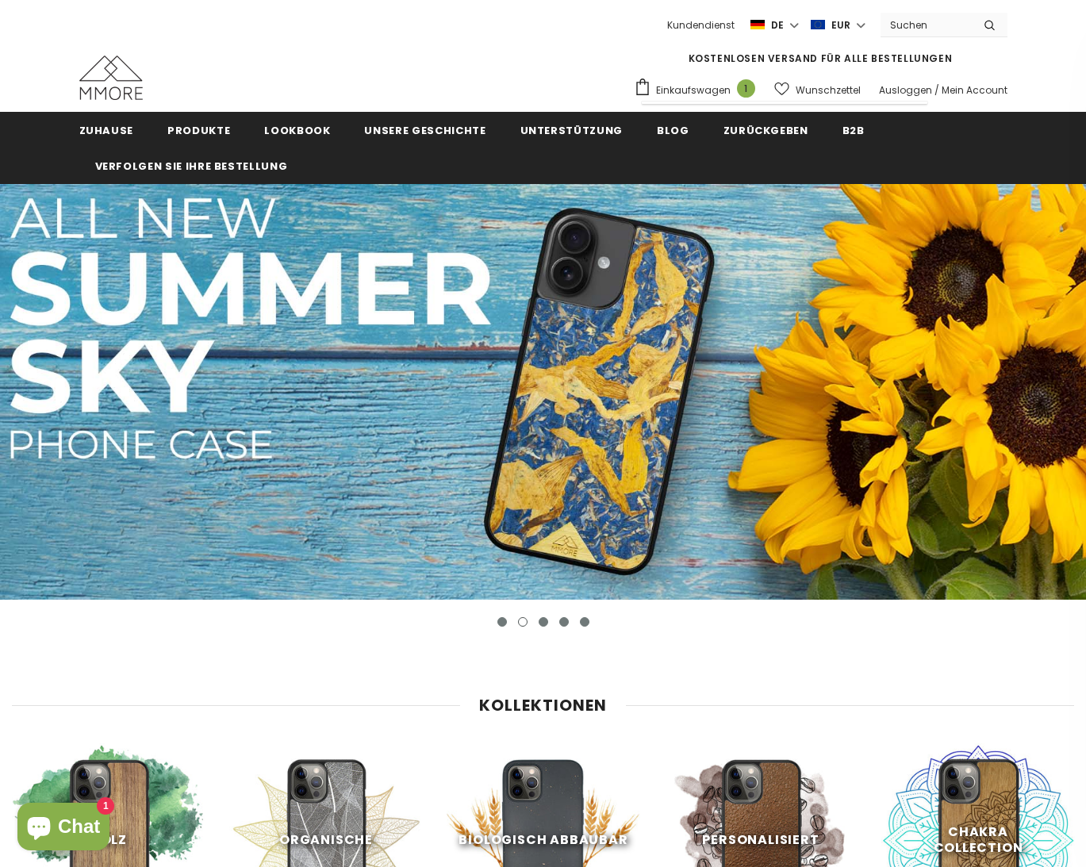
click at [746, 88] on span "1" at bounding box center [746, 88] width 18 height 18
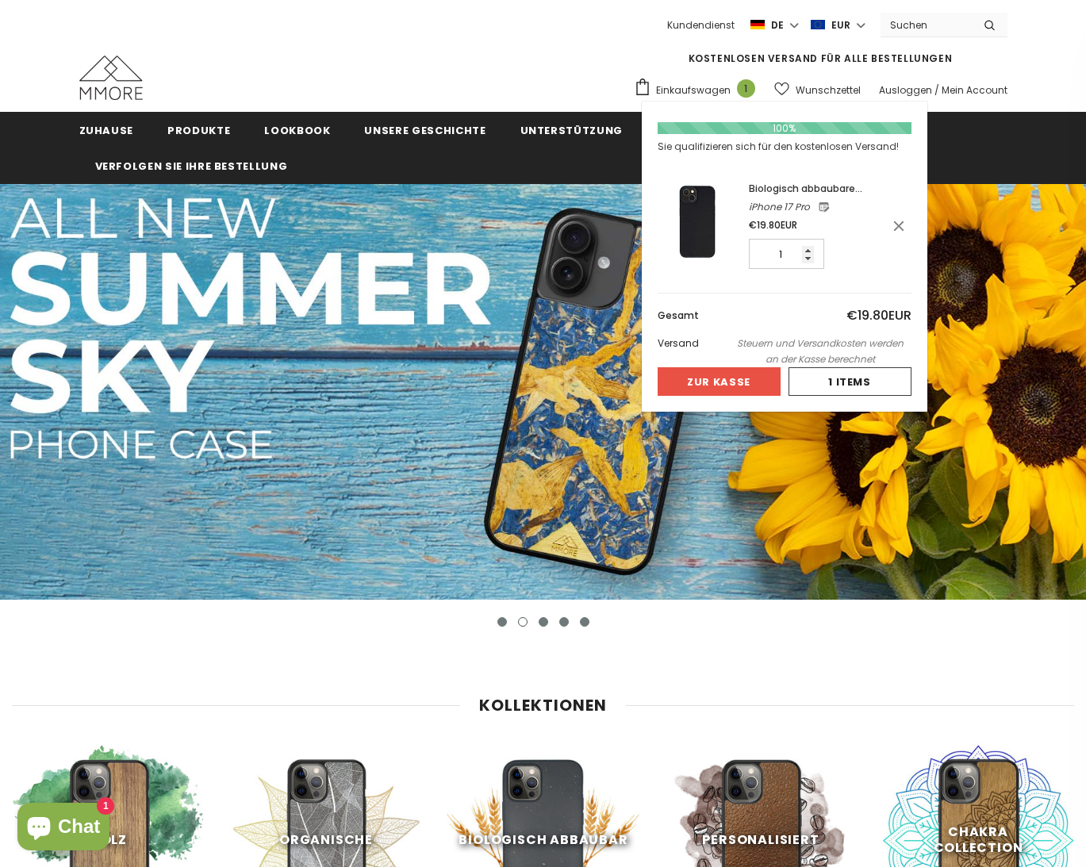
click at [757, 389] on button "Zur Kasse" at bounding box center [719, 381] width 123 height 29
